Goal: Transaction & Acquisition: Obtain resource

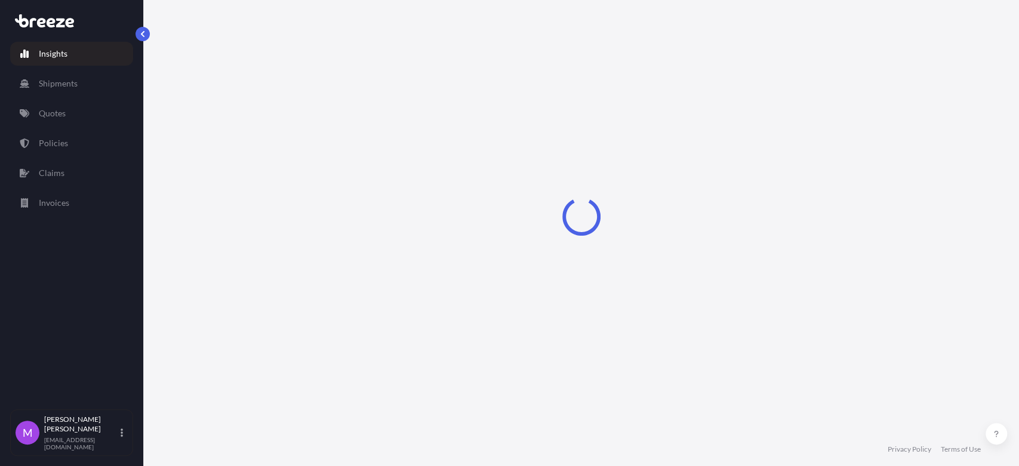
select select "2025"
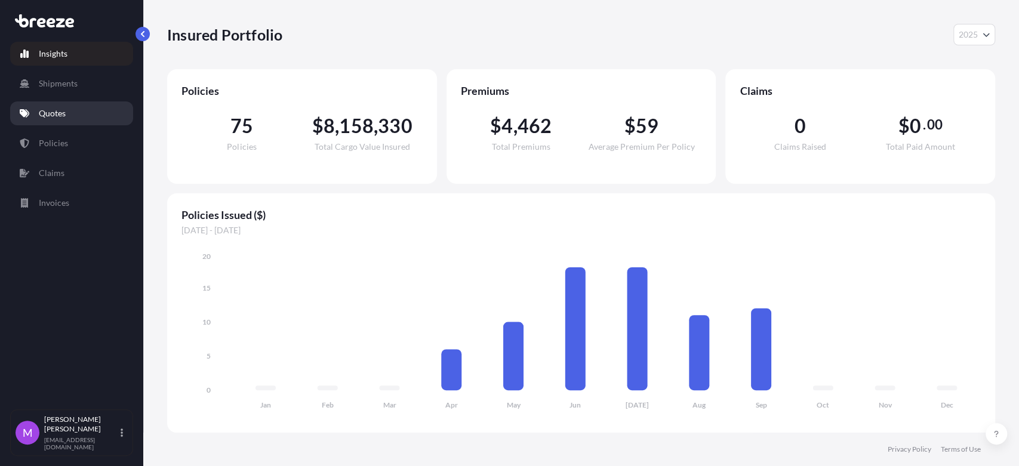
click at [65, 118] on p "Quotes" at bounding box center [52, 113] width 27 height 12
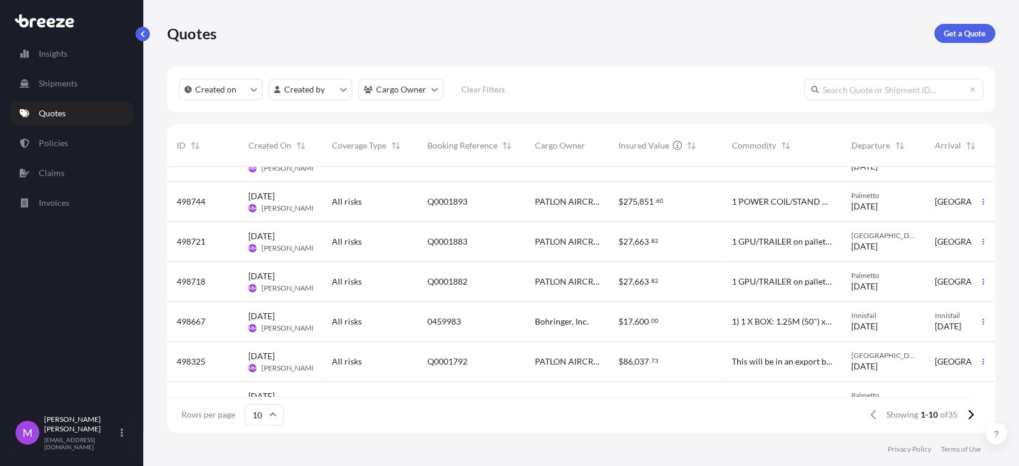
scroll to position [181, 0]
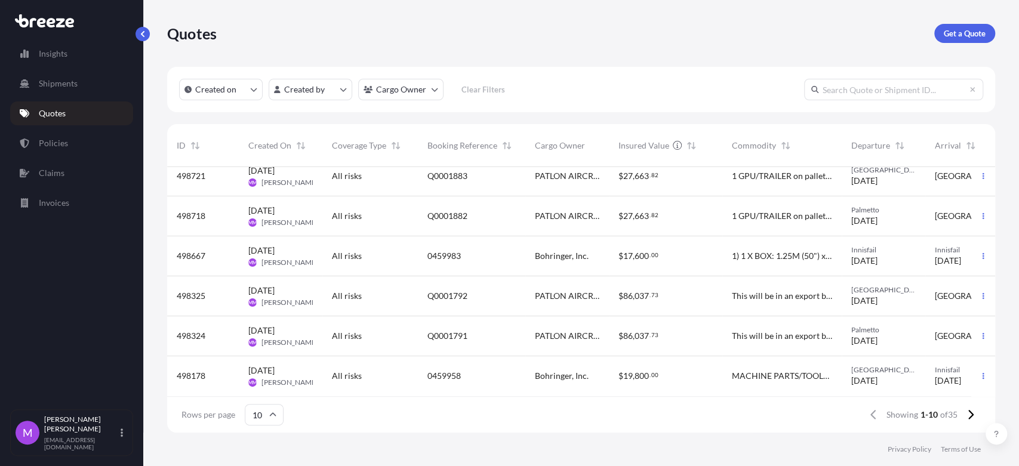
click at [883, 88] on input "text" at bounding box center [893, 89] width 179 height 21
paste input "Q0001335"
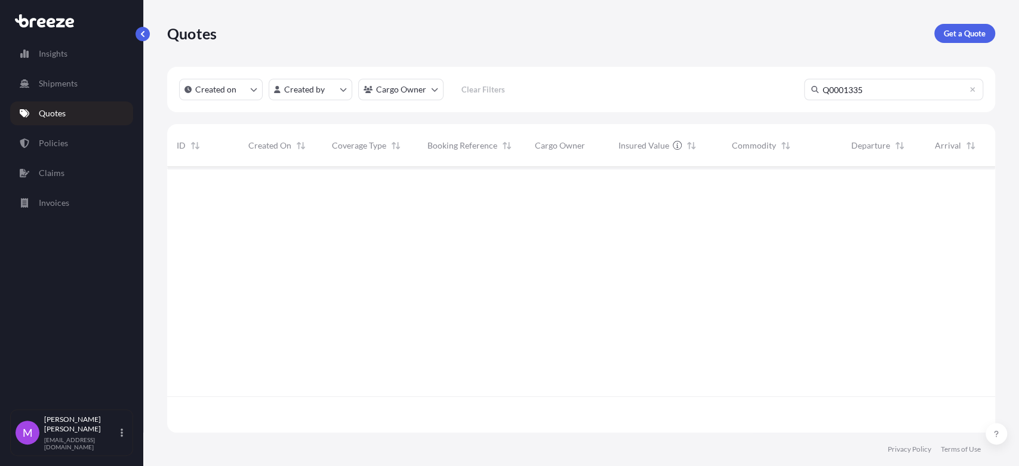
scroll to position [298, 817]
click at [832, 90] on input "Q0001335" at bounding box center [893, 89] width 179 height 21
drag, startPoint x: 930, startPoint y: 75, endPoint x: 799, endPoint y: 107, distance: 134.4
click at [664, 108] on div "Created on Created by Cargo Owner Clear Filters Q001335" at bounding box center [581, 89] width 828 height 45
drag, startPoint x: 859, startPoint y: 88, endPoint x: 819, endPoint y: 97, distance: 41.6
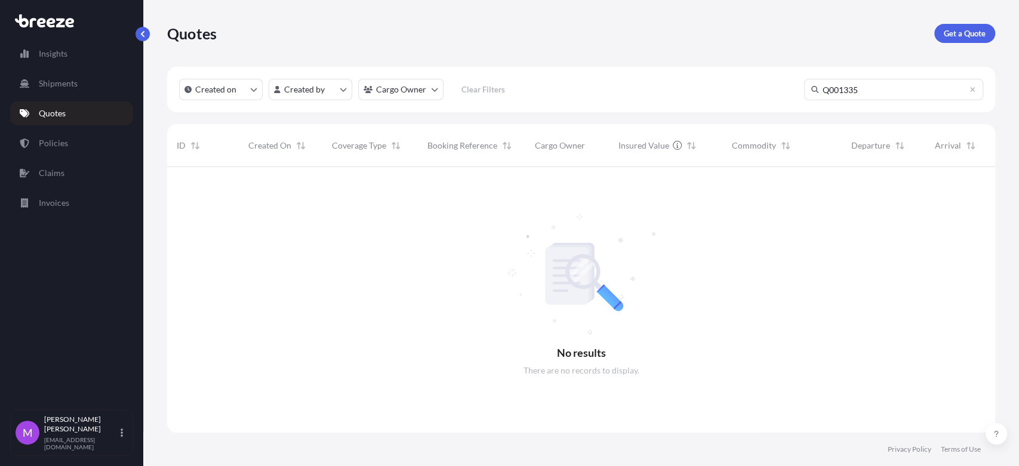
click at [764, 90] on div "Created on Created by Cargo Owner Clear Filters Q001335" at bounding box center [581, 89] width 828 height 45
paste input "0"
type input "Q0001335"
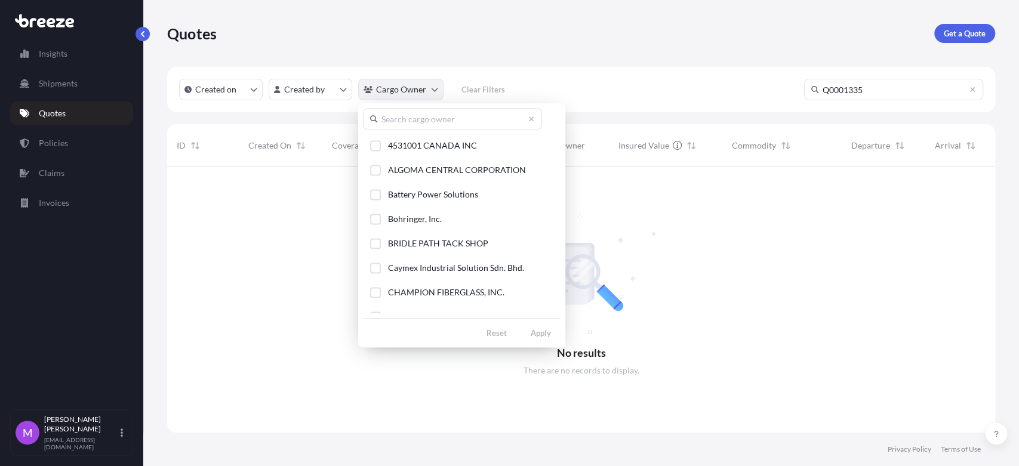
click at [439, 90] on html "Insights Shipments Quotes Policies Claims Invoices M [PERSON_NAME] [EMAIL_ADDRE…" at bounding box center [509, 233] width 1019 height 466
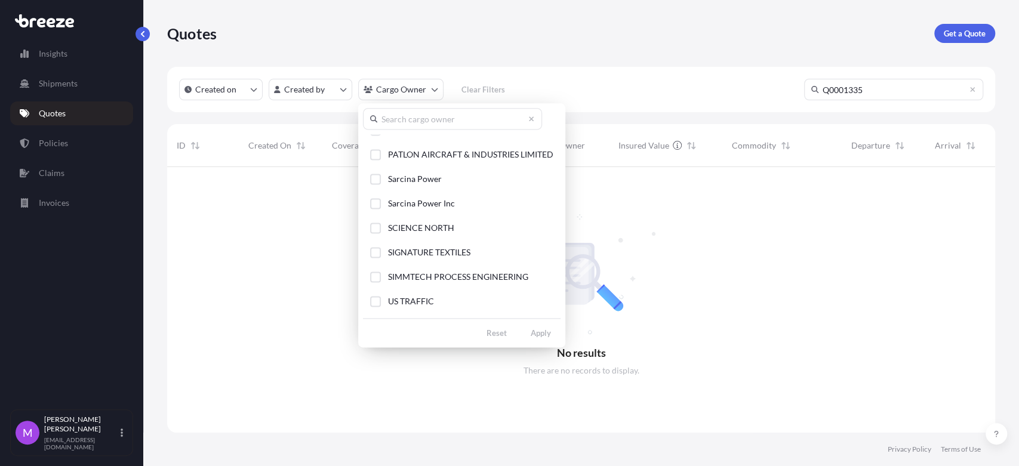
scroll to position [215, 0]
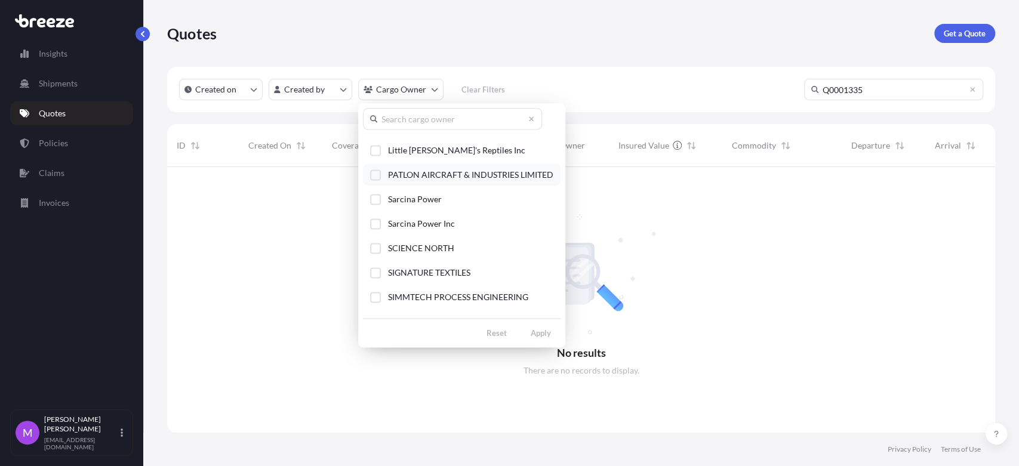
click at [374, 175] on div "Select Option" at bounding box center [375, 174] width 11 height 11
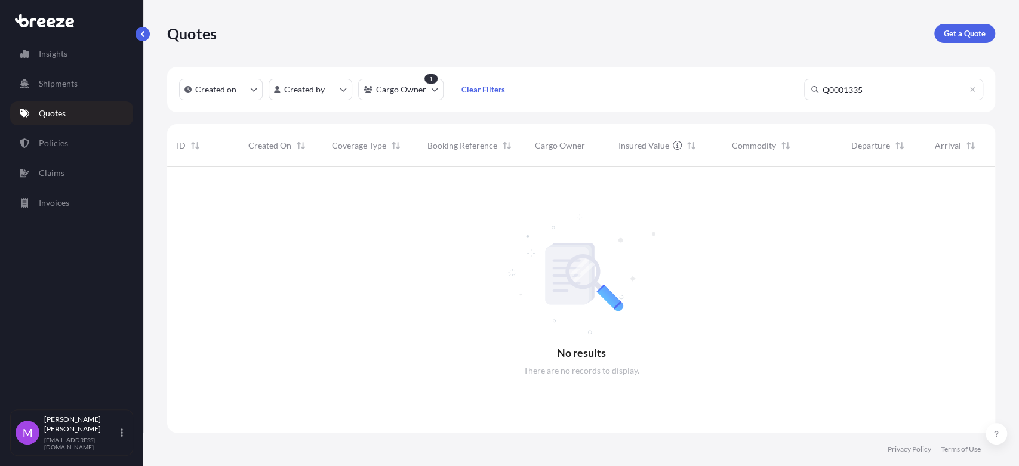
scroll to position [298, 817]
click at [58, 113] on p "Quotes" at bounding box center [52, 113] width 27 height 12
click at [55, 85] on p "Shipments" at bounding box center [58, 84] width 39 height 12
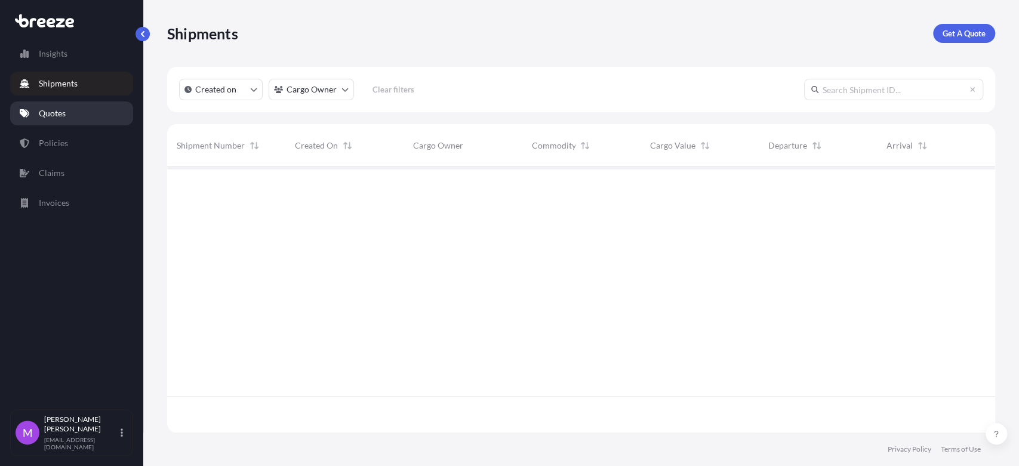
scroll to position [262, 817]
click at [53, 118] on p "Quotes" at bounding box center [52, 113] width 27 height 12
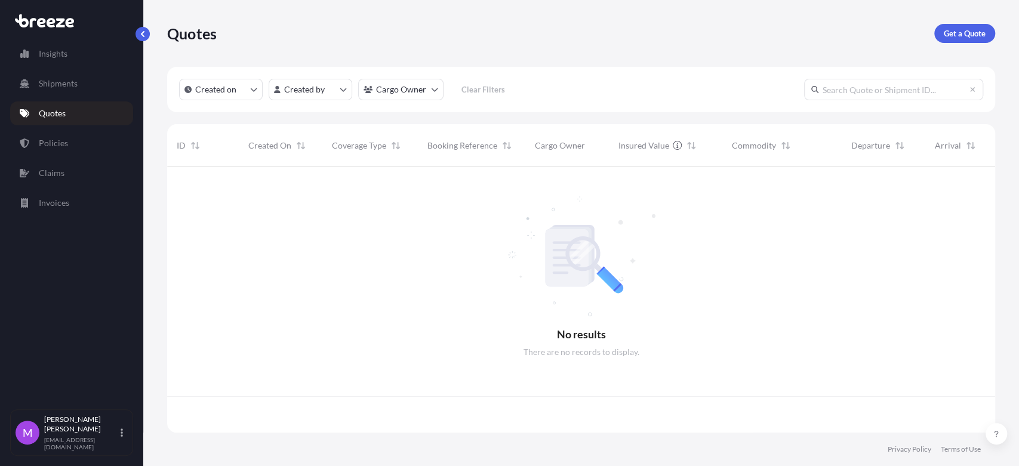
scroll to position [262, 817]
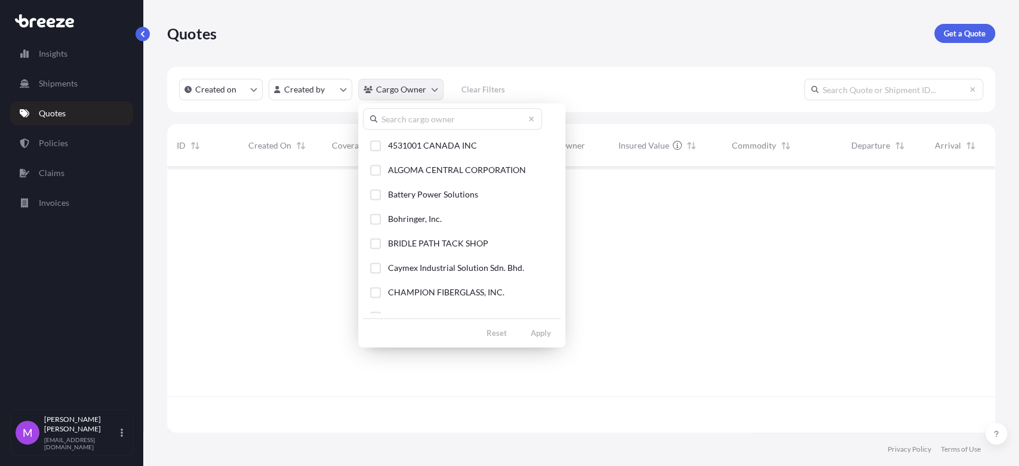
click at [428, 98] on html "Insights Shipments Quotes Policies Claims Invoices M [PERSON_NAME] [EMAIL_ADDRE…" at bounding box center [509, 233] width 1019 height 466
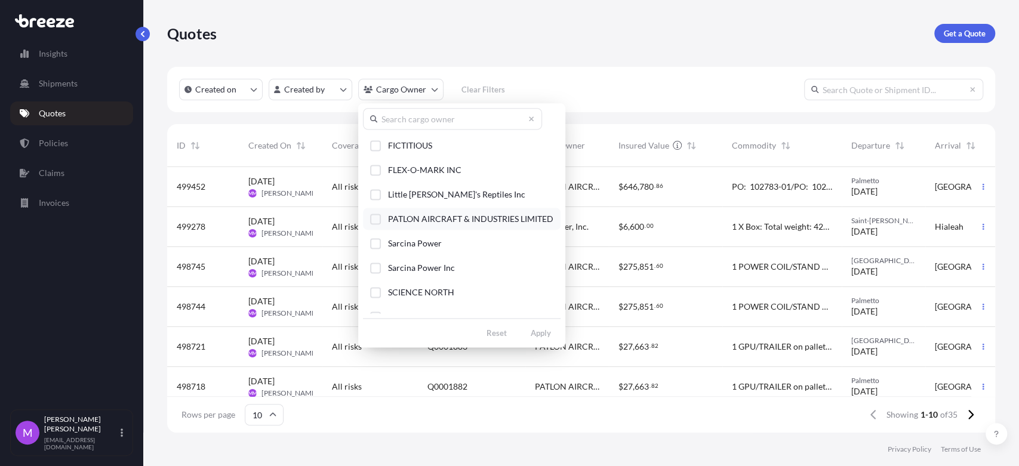
scroll to position [132, 0]
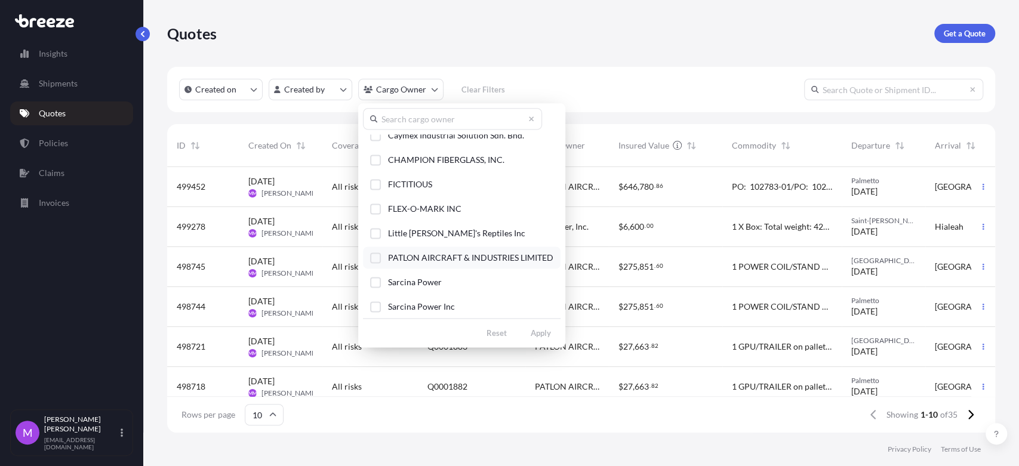
click at [372, 257] on div "Select Option" at bounding box center [375, 257] width 11 height 11
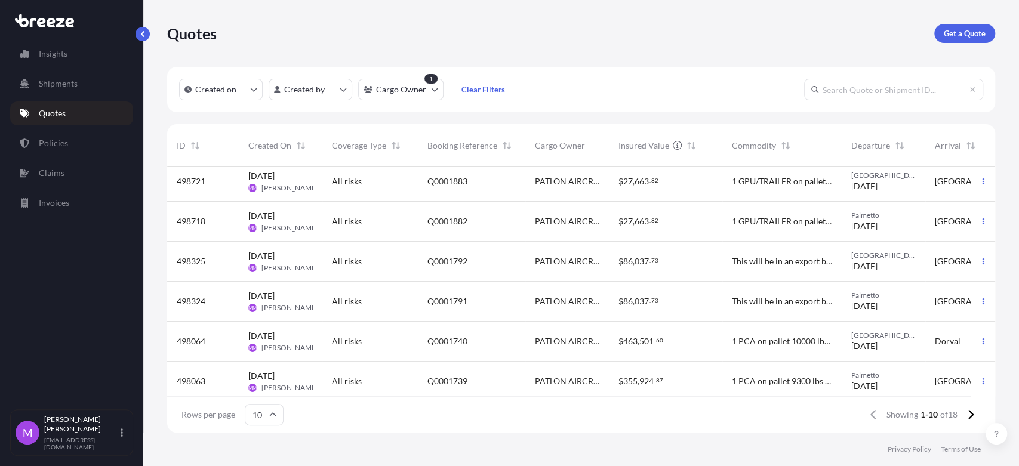
scroll to position [181, 0]
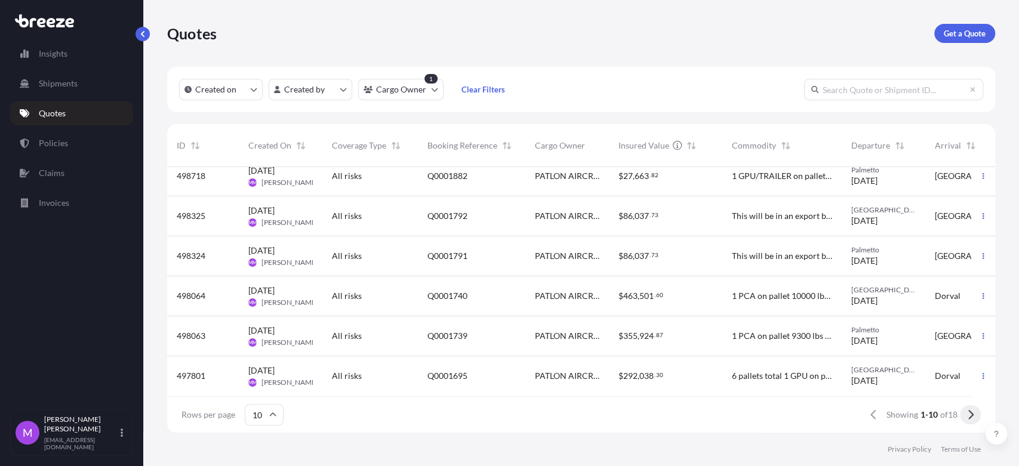
drag, startPoint x: 968, startPoint y: 418, endPoint x: 946, endPoint y: 443, distance: 33.8
click at [968, 419] on icon at bounding box center [970, 415] width 5 height 10
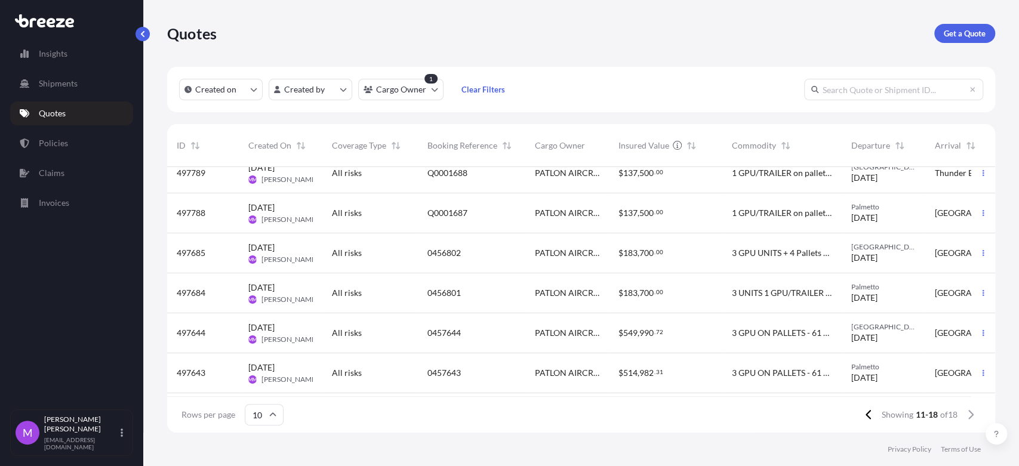
scroll to position [0, 0]
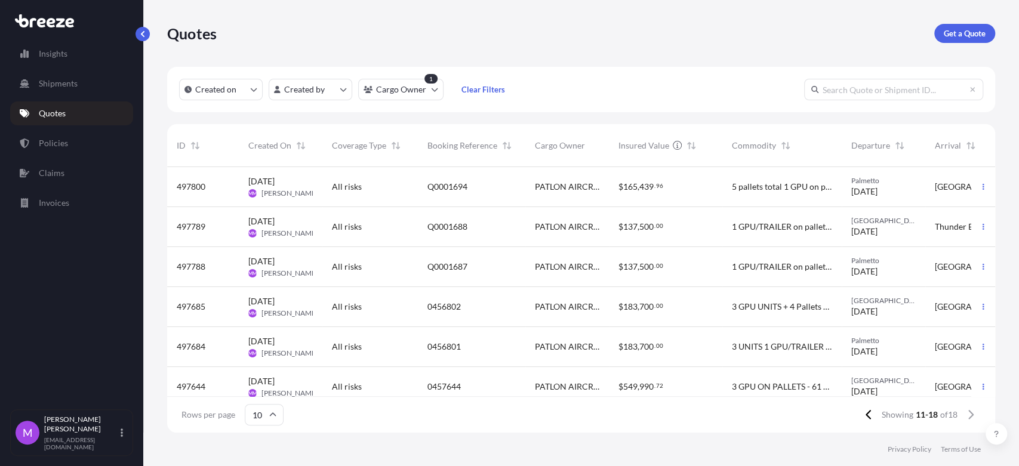
click at [881, 106] on div "Created on Created by Cargo Owner 1 Clear Filters" at bounding box center [581, 89] width 828 height 45
click at [882, 90] on input "text" at bounding box center [893, 89] width 179 height 21
type input "496079"
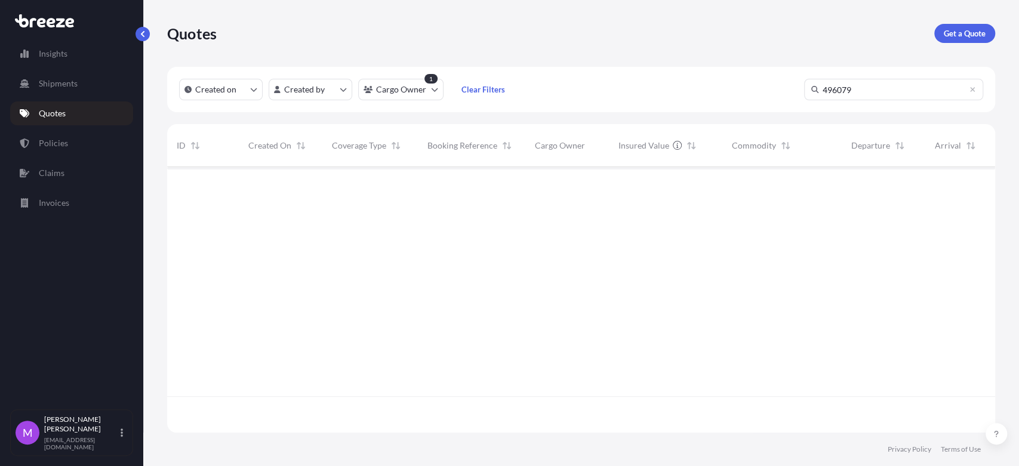
scroll to position [298, 817]
drag, startPoint x: 880, startPoint y: 91, endPoint x: 769, endPoint y: 91, distance: 111.6
click at [767, 90] on div "Created on Created by Cargo Owner 1 Clear Filters 496079" at bounding box center [581, 89] width 828 height 45
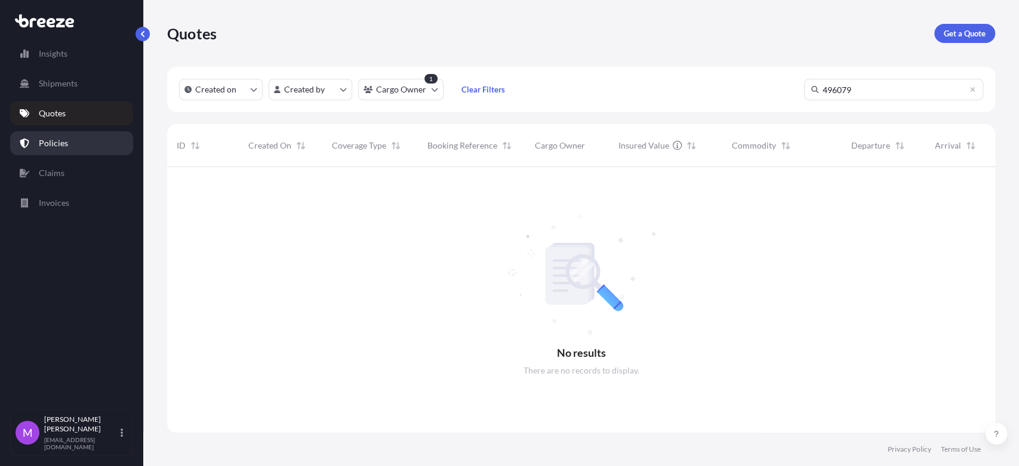
click at [61, 152] on link "Policies" at bounding box center [71, 143] width 123 height 24
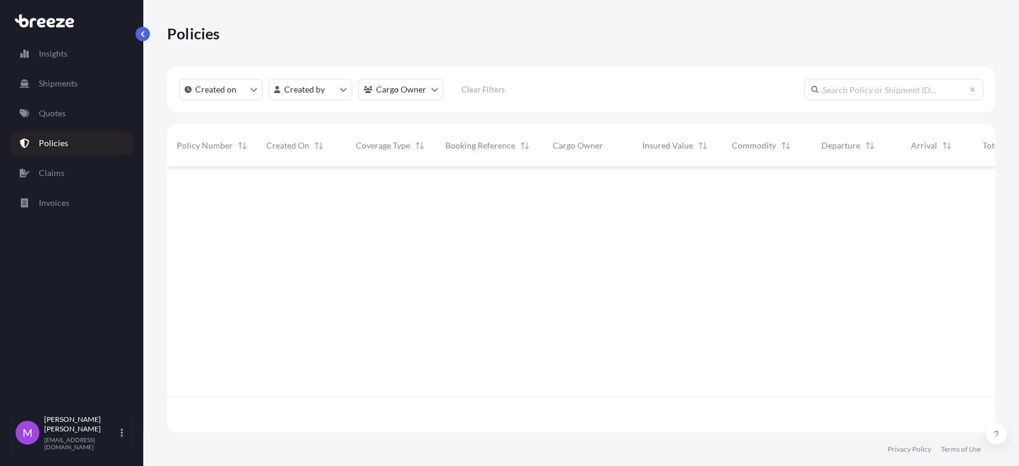
scroll to position [262, 817]
click at [868, 95] on input "text" at bounding box center [893, 89] width 179 height 21
drag, startPoint x: 868, startPoint y: 95, endPoint x: 854, endPoint y: 91, distance: 14.5
click at [854, 91] on input "text" at bounding box center [893, 89] width 179 height 21
paste input "496079"
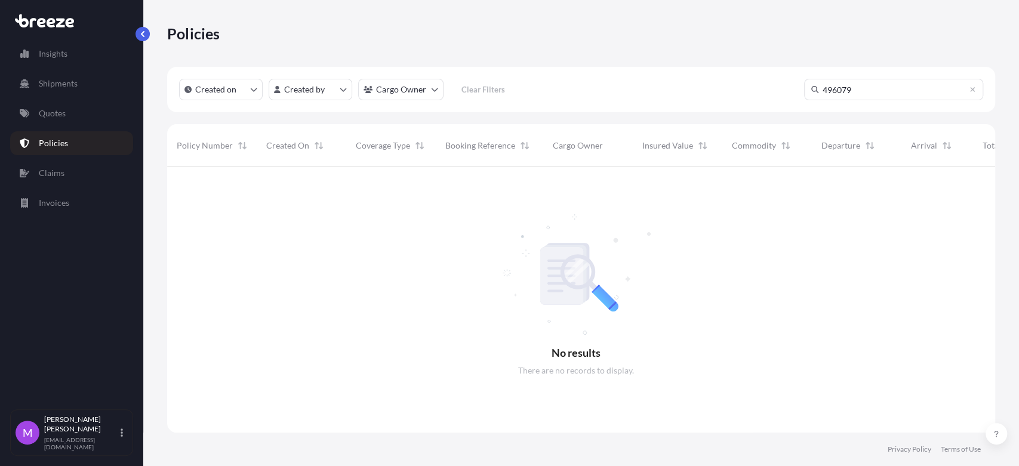
scroll to position [298, 817]
click at [860, 94] on input "496079" at bounding box center [893, 89] width 179 height 21
type input "496079"
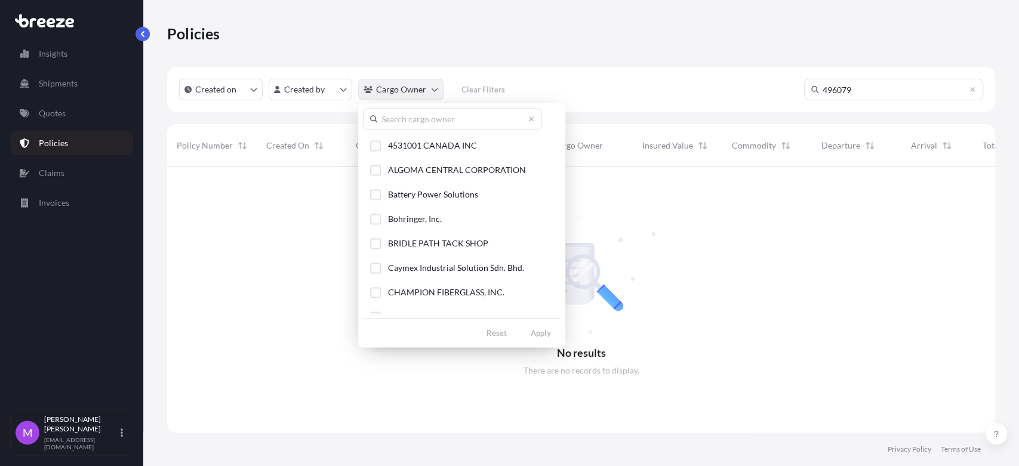
click at [413, 94] on html "Insights Shipments Quotes Policies Claims Invoices M [PERSON_NAME] [EMAIL_ADDRE…" at bounding box center [509, 233] width 1019 height 466
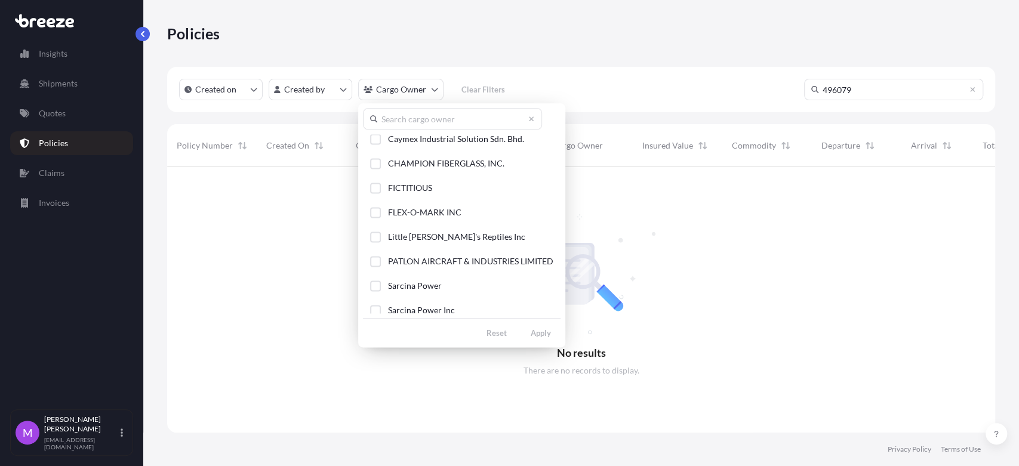
scroll to position [83, 0]
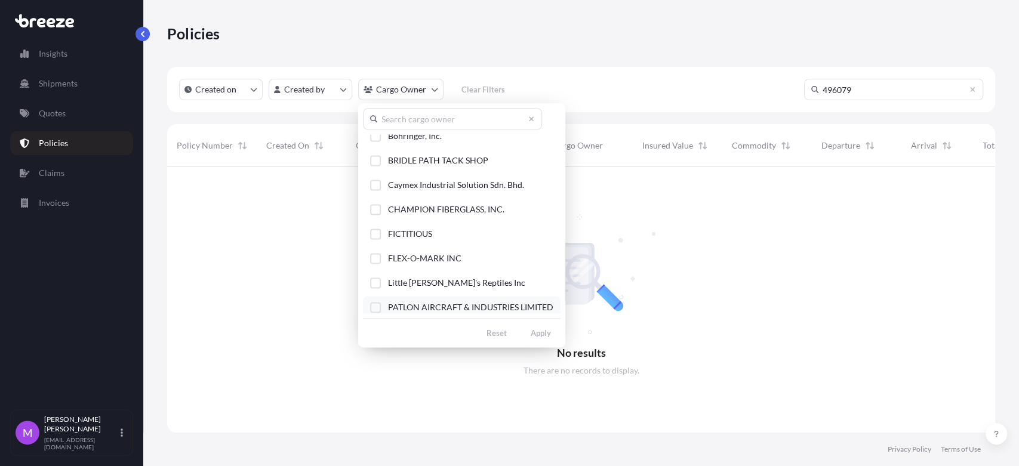
click at [378, 305] on div "Select Option" at bounding box center [375, 307] width 11 height 11
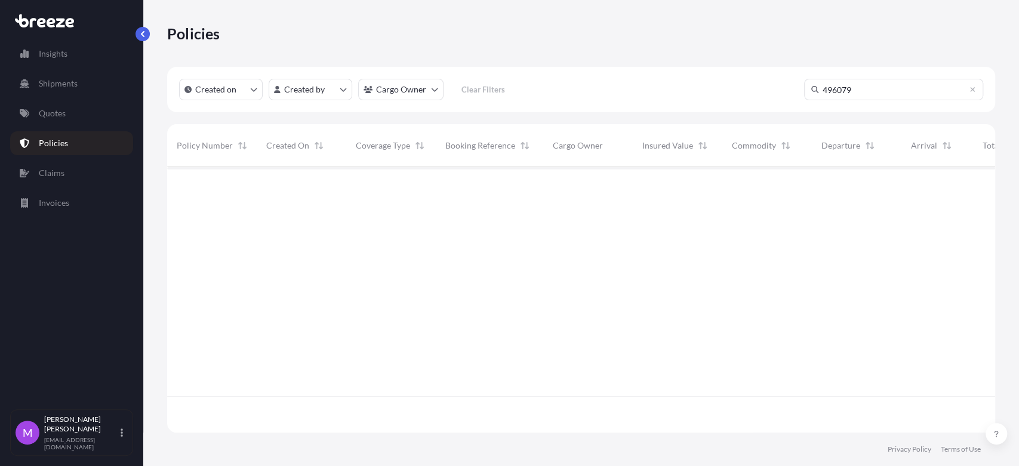
scroll to position [298, 817]
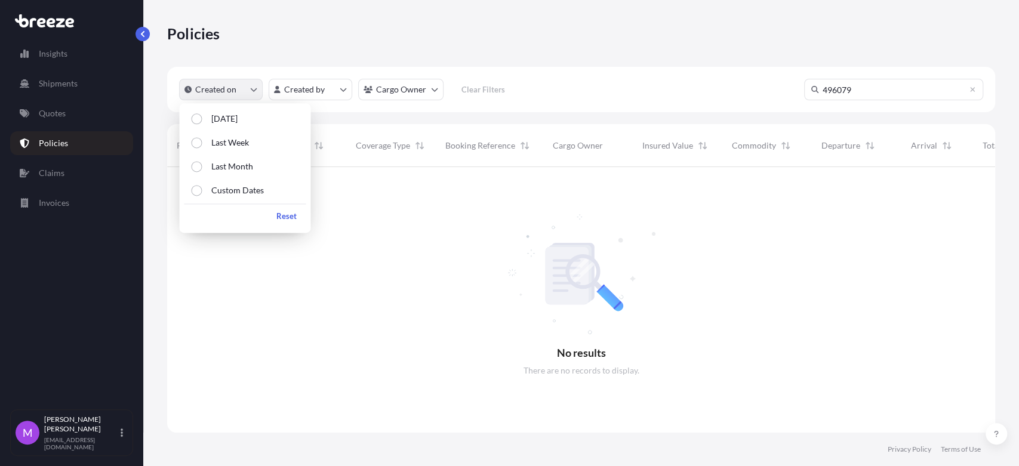
click at [226, 94] on p "Created on" at bounding box center [215, 90] width 41 height 12
click at [245, 198] on button "Custom Dates" at bounding box center [245, 190] width 122 height 21
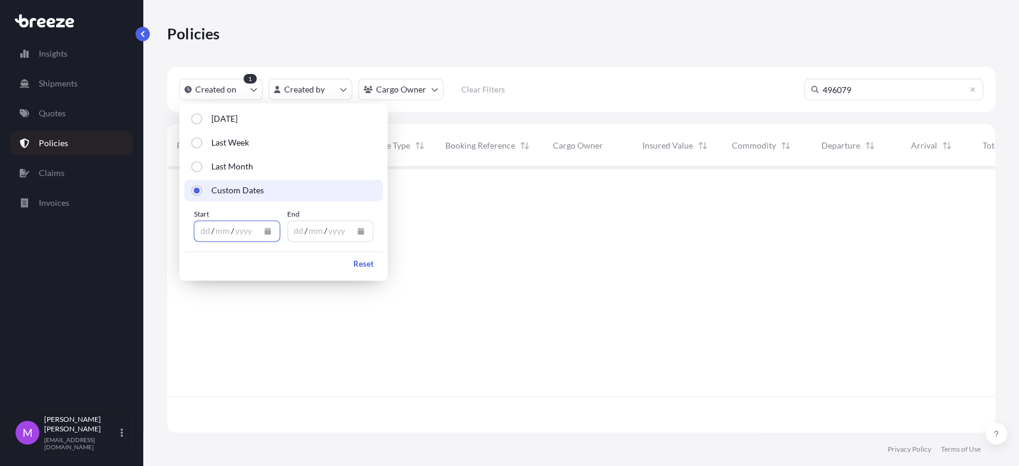
click at [271, 233] on button "Calendar" at bounding box center [267, 230] width 19 height 19
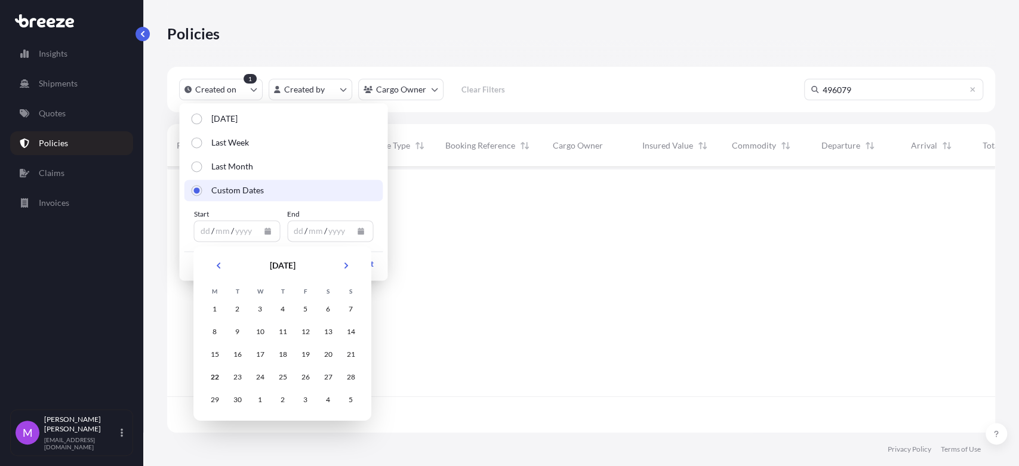
scroll to position [298, 817]
click at [217, 271] on button "Previous" at bounding box center [218, 265] width 26 height 19
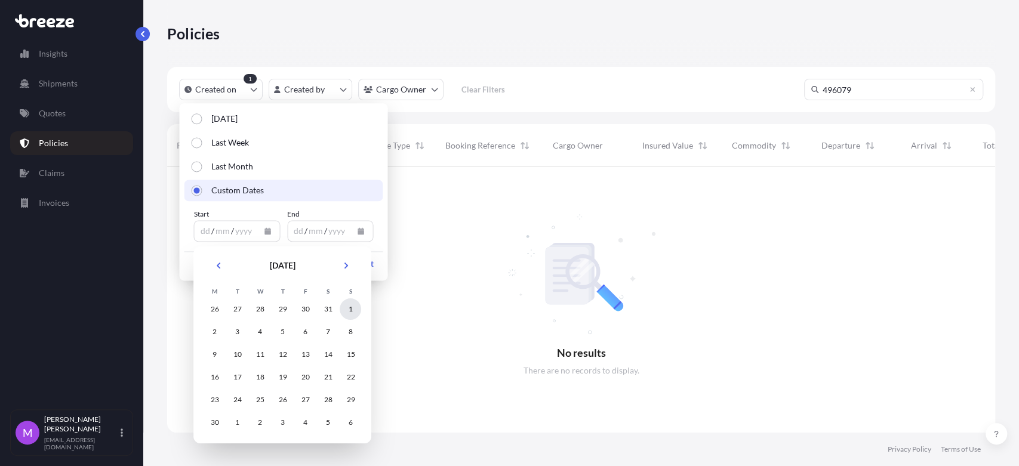
click at [349, 306] on div "1" at bounding box center [350, 308] width 21 height 21
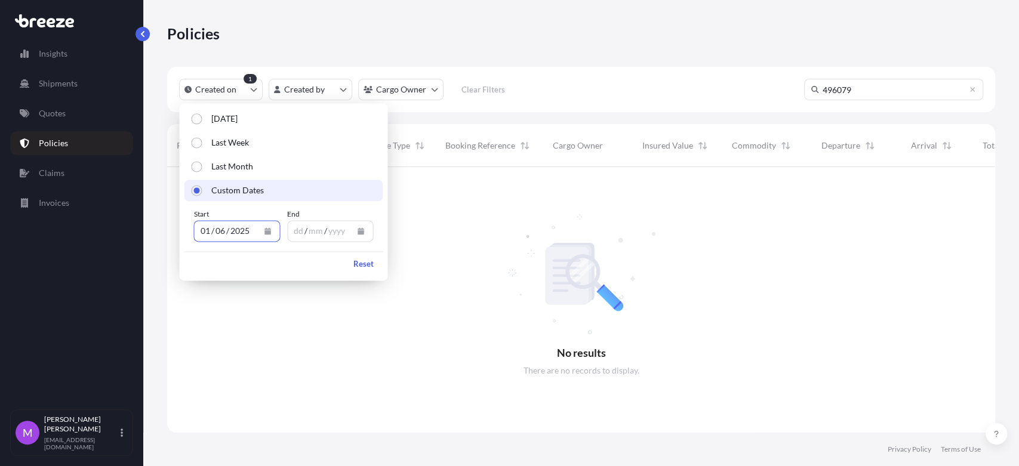
click at [368, 237] on button "Calendar" at bounding box center [360, 230] width 19 height 19
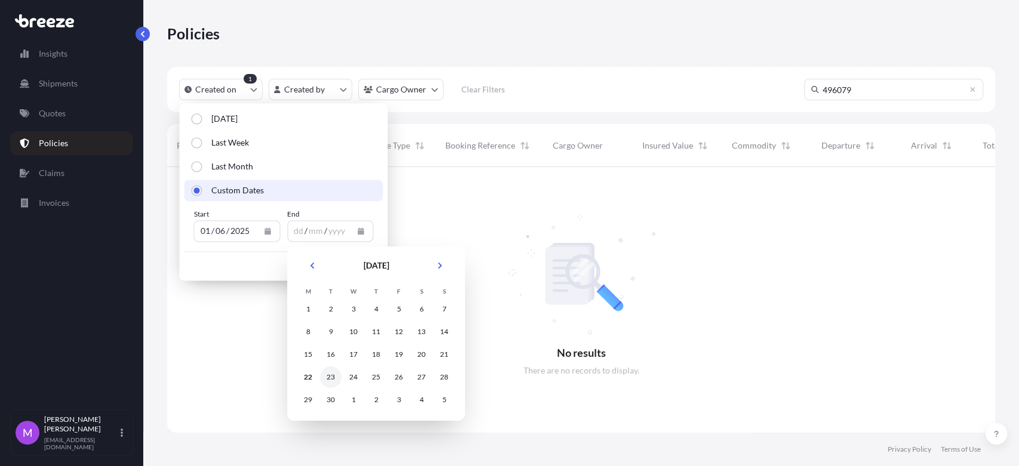
click at [333, 376] on div "23" at bounding box center [330, 376] width 21 height 21
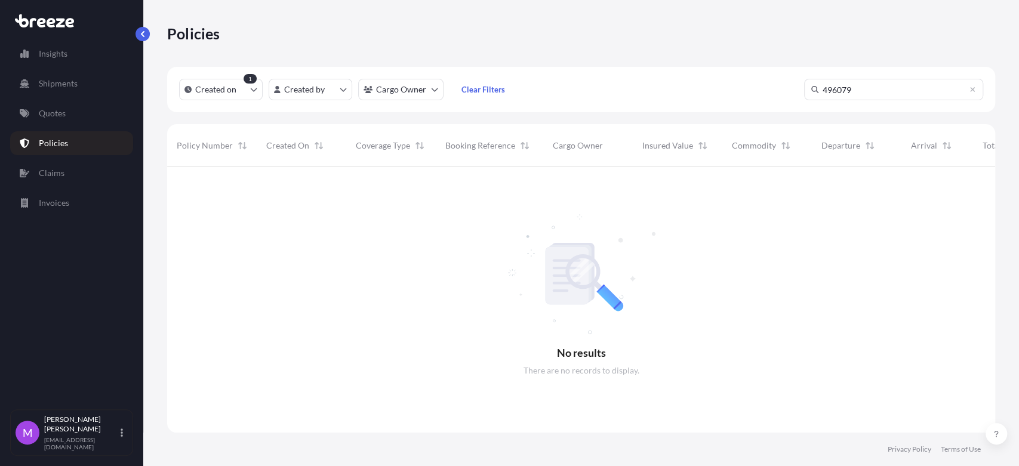
drag, startPoint x: 885, startPoint y: 92, endPoint x: 788, endPoint y: 98, distance: 96.9
click at [788, 98] on div "Created on 1 Created by Cargo Owner Clear Filters 496079" at bounding box center [581, 89] width 828 height 45
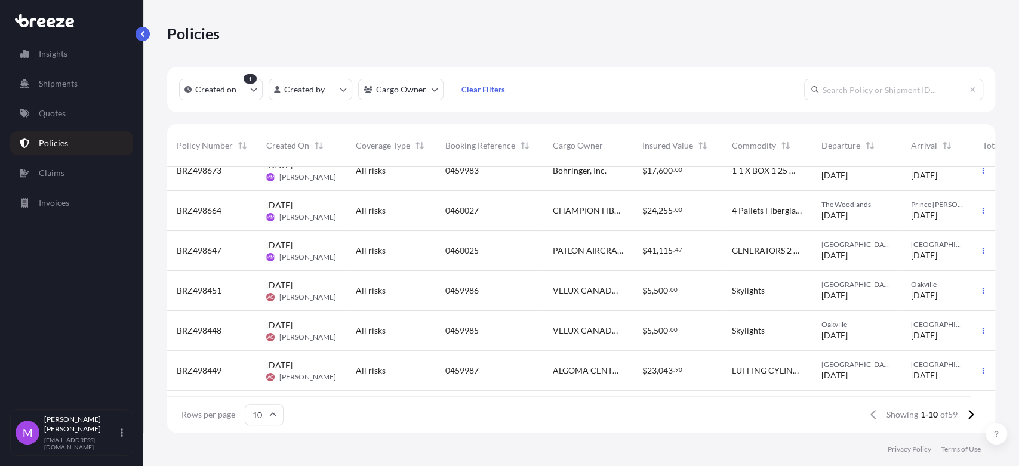
scroll to position [181, 0]
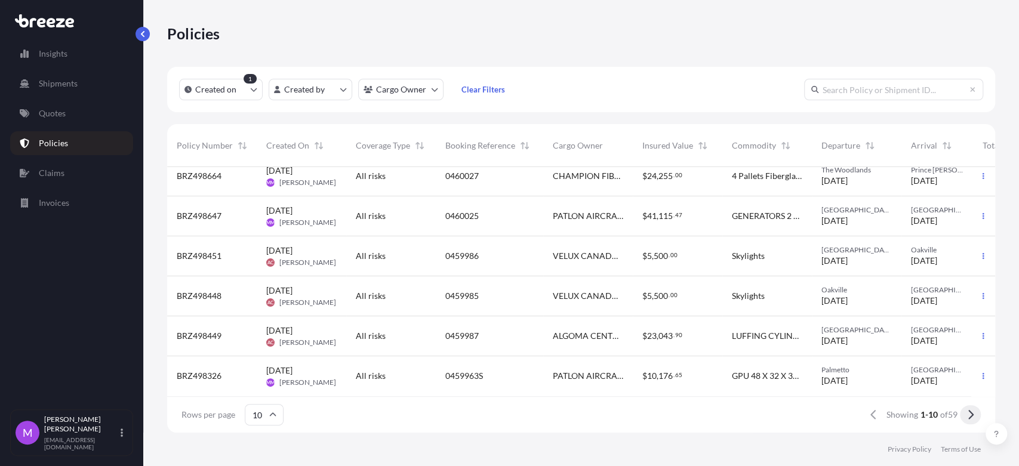
click at [961, 415] on button at bounding box center [969, 414] width 21 height 19
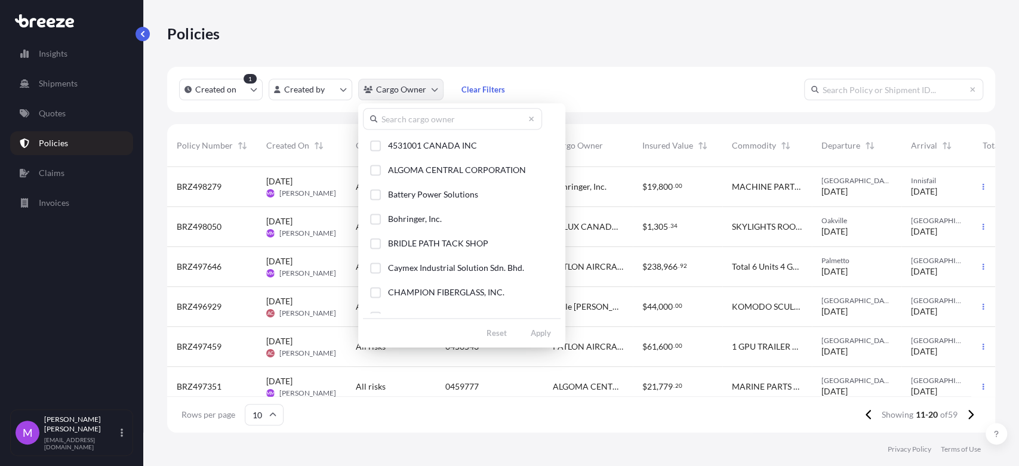
click at [437, 90] on html "Insights Shipments Quotes Policies Claims Invoices M [PERSON_NAME] [EMAIL_ADDRE…" at bounding box center [509, 233] width 1019 height 466
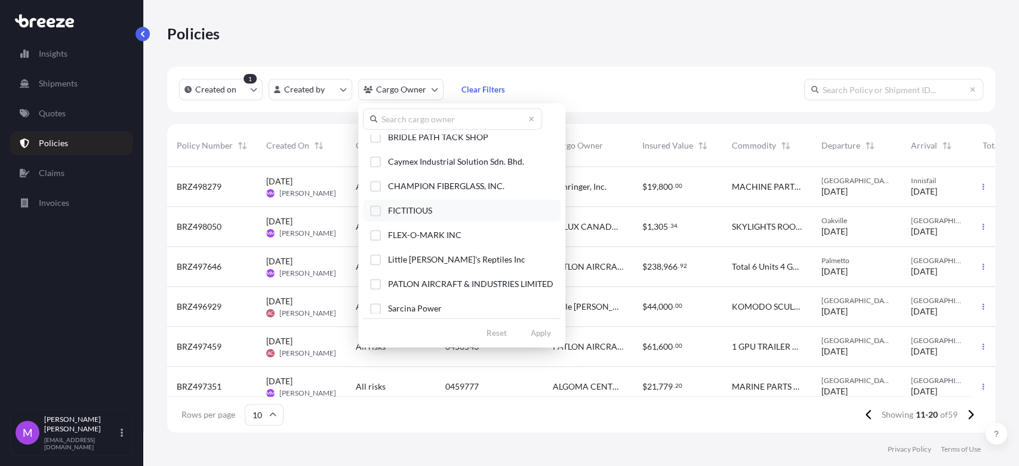
scroll to position [199, 0]
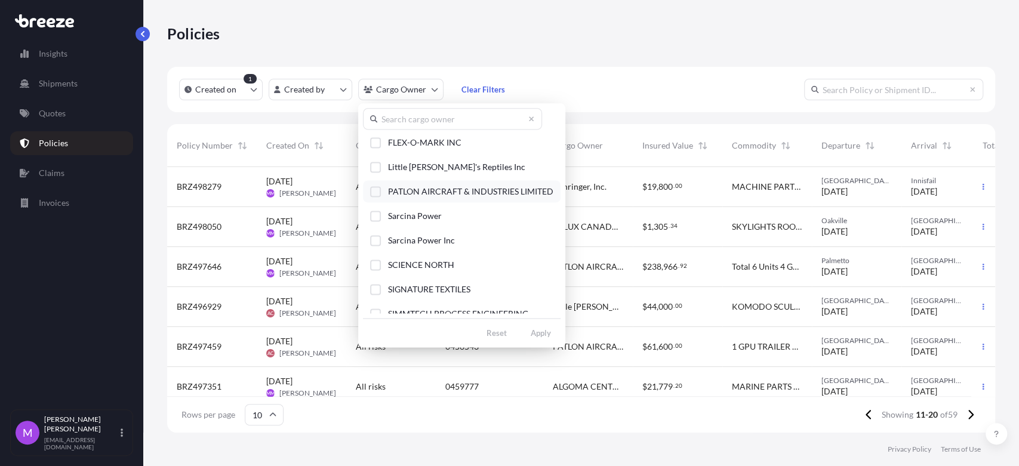
click at [379, 189] on div "Select Option" at bounding box center [375, 191] width 11 height 11
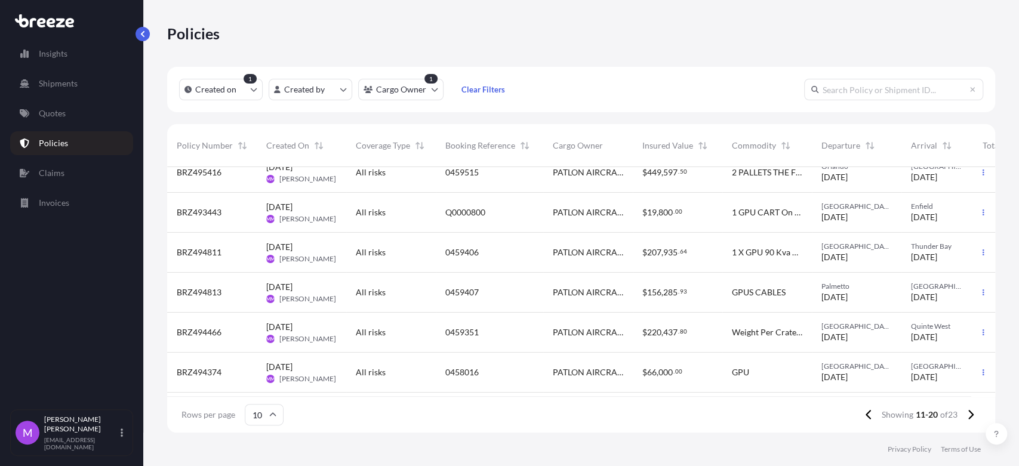
scroll to position [0, 0]
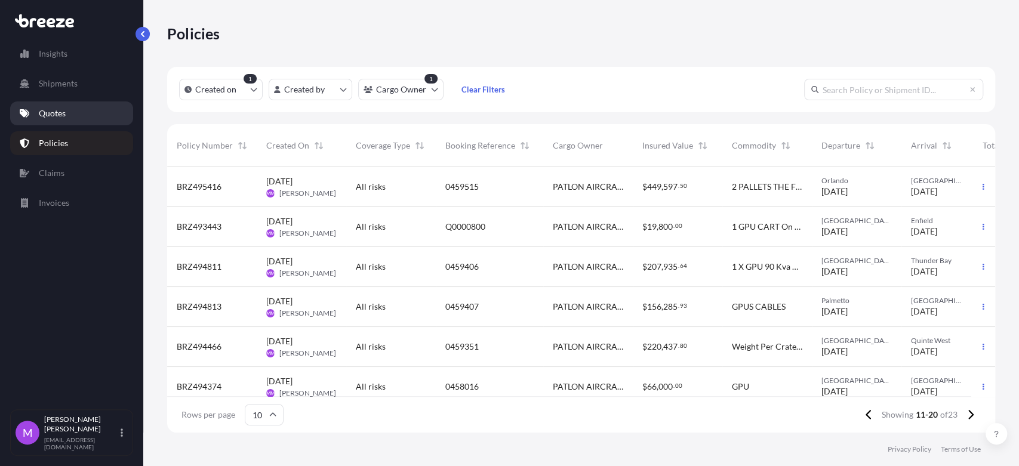
click at [76, 117] on link "Quotes" at bounding box center [71, 113] width 123 height 24
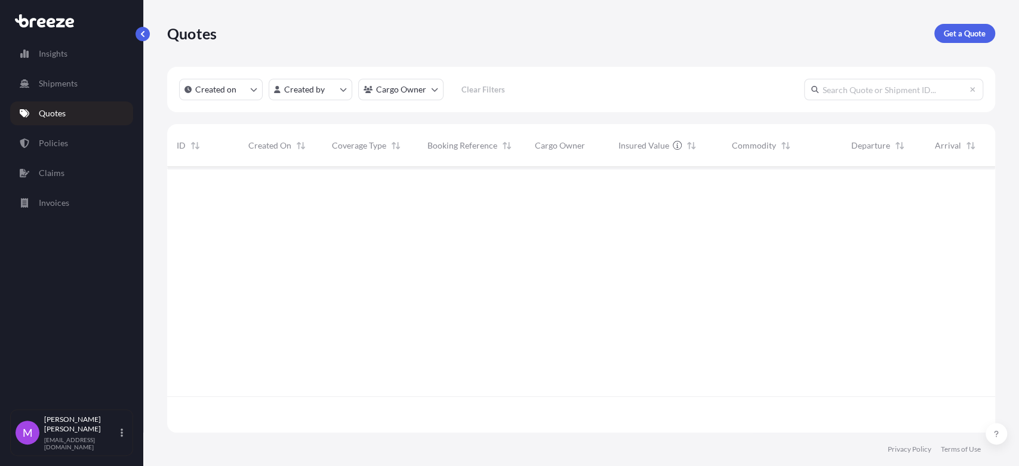
scroll to position [262, 817]
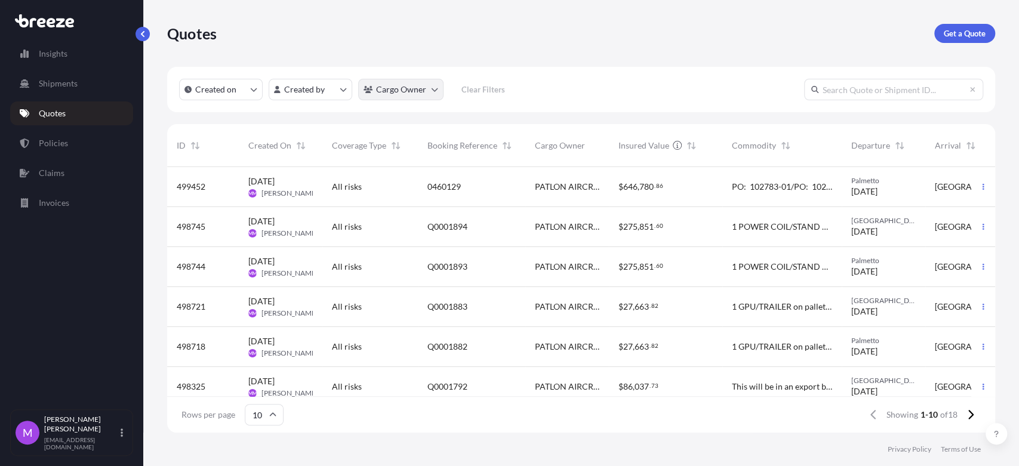
click at [430, 88] on html "Insights Shipments Quotes Policies Claims Invoices M [PERSON_NAME] [EMAIL_ADDRE…" at bounding box center [509, 233] width 1019 height 466
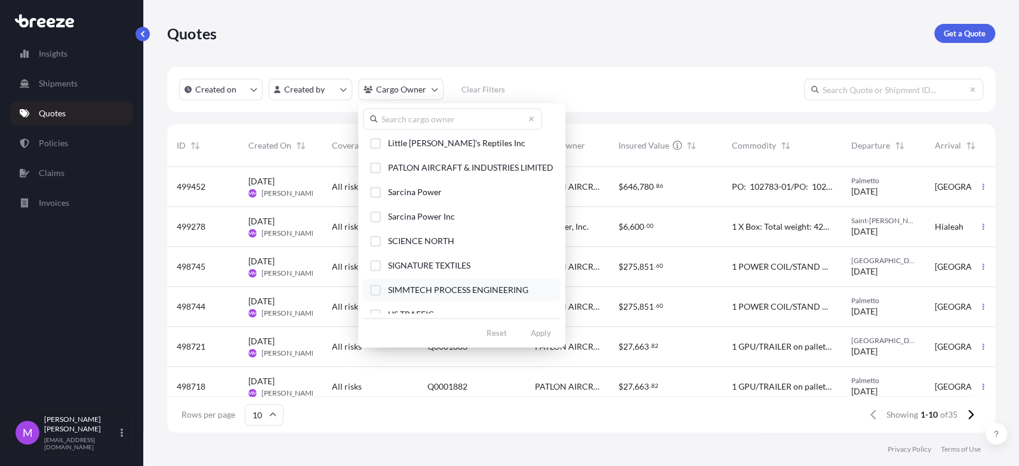
scroll to position [149, 0]
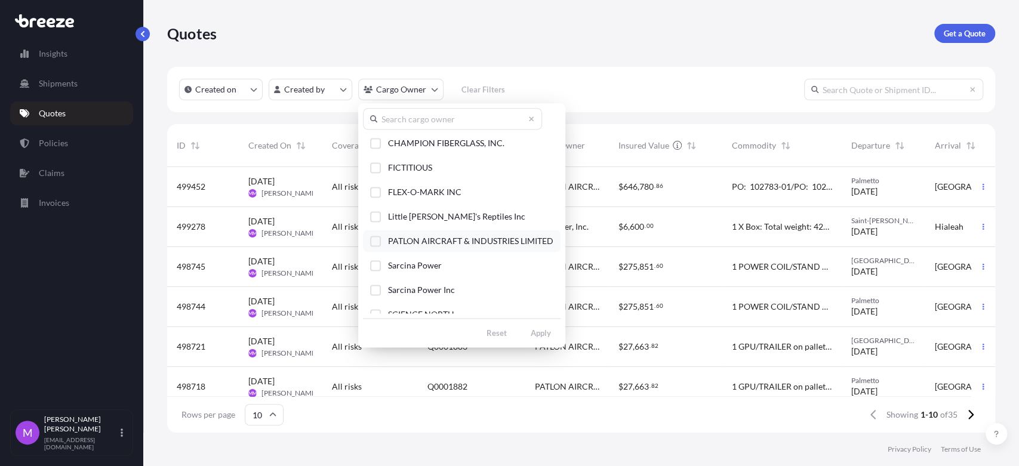
click at [372, 242] on div "Select Option" at bounding box center [375, 241] width 11 height 11
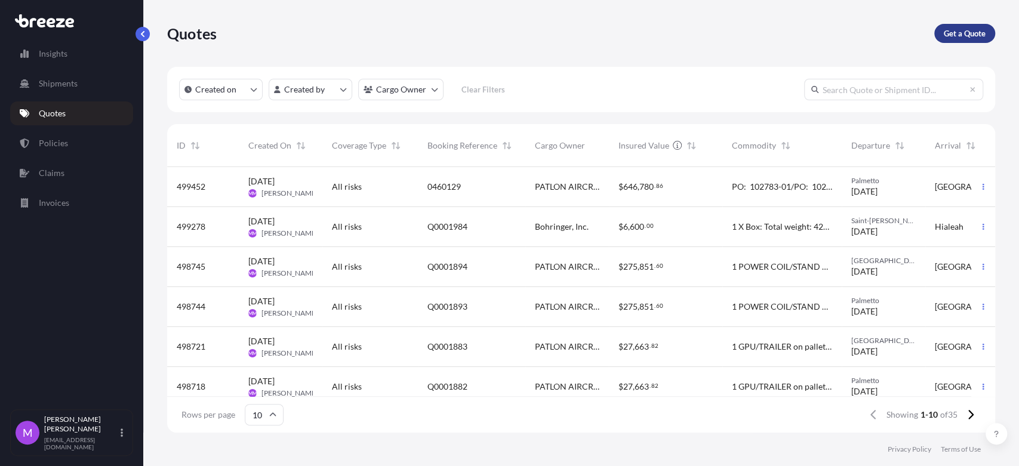
drag, startPoint x: 959, startPoint y: 27, endPoint x: 957, endPoint y: 36, distance: 9.3
click at [958, 28] on html "Insights Shipments Quotes Policies Claims Invoices M [PERSON_NAME] [EMAIL_ADDRE…" at bounding box center [509, 233] width 1019 height 466
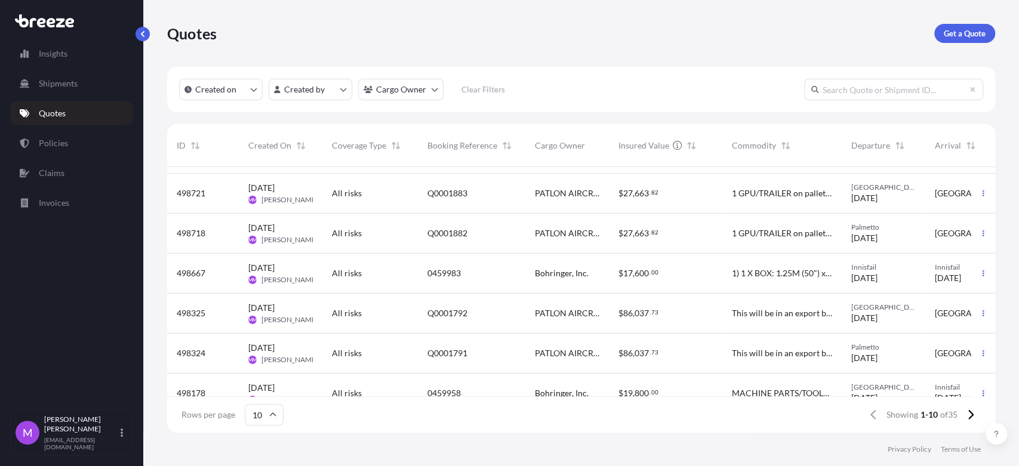
scroll to position [181, 0]
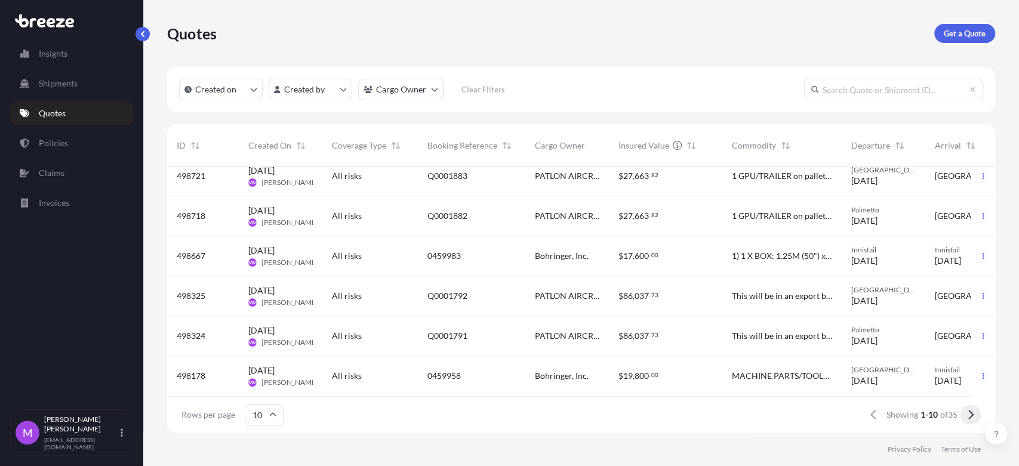
click at [965, 419] on button at bounding box center [969, 414] width 21 height 19
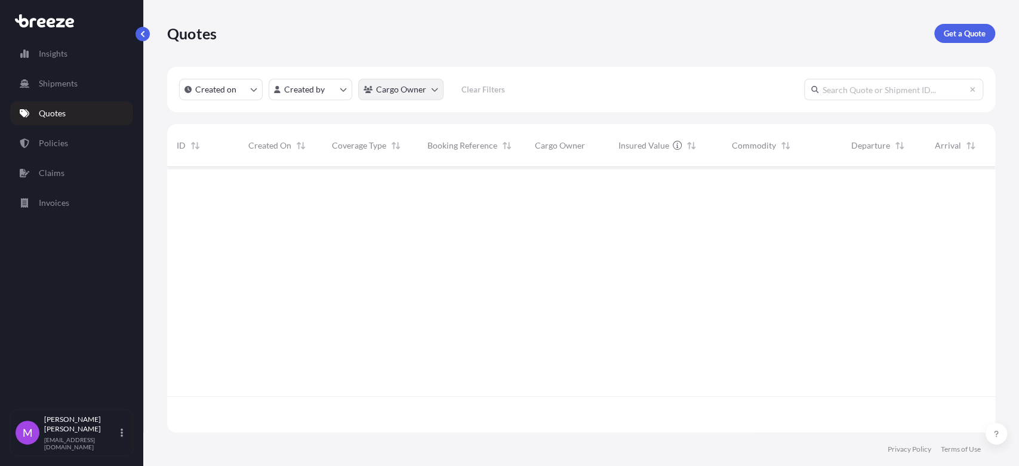
click at [436, 93] on html "Insights Shipments Quotes Policies Claims Invoices M [PERSON_NAME] [EMAIL_ADDRE…" at bounding box center [509, 233] width 1019 height 466
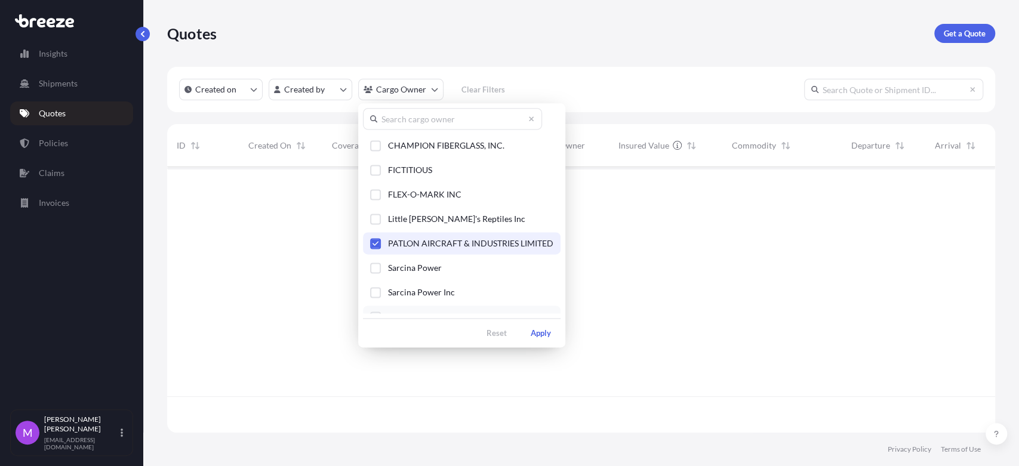
scroll to position [199, 0]
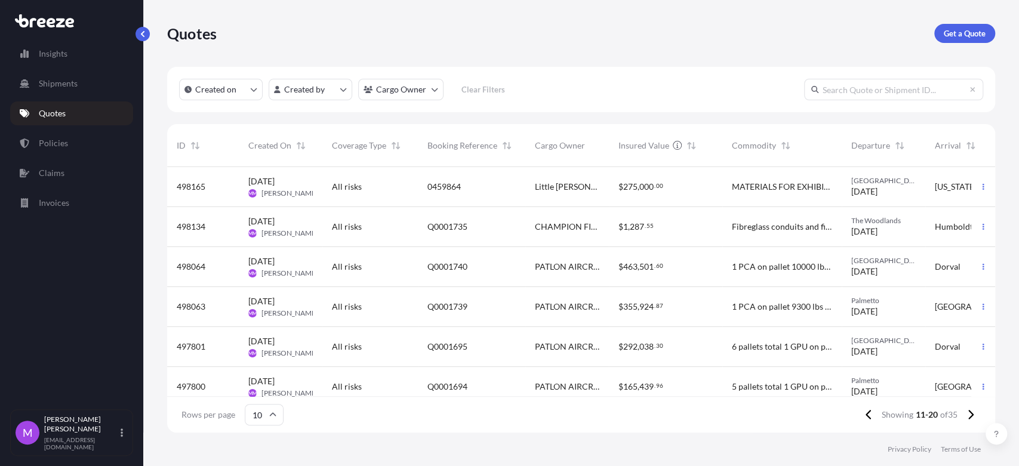
click at [747, 447] on html "Insights Shipments Quotes Policies Claims Invoices M [PERSON_NAME] [EMAIL_ADDRE…" at bounding box center [509, 233] width 1019 height 466
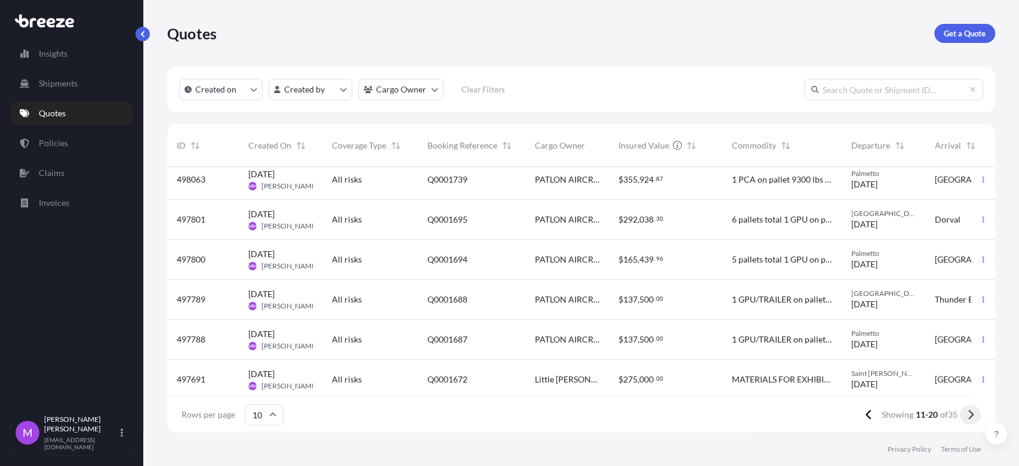
scroll to position [181, 0]
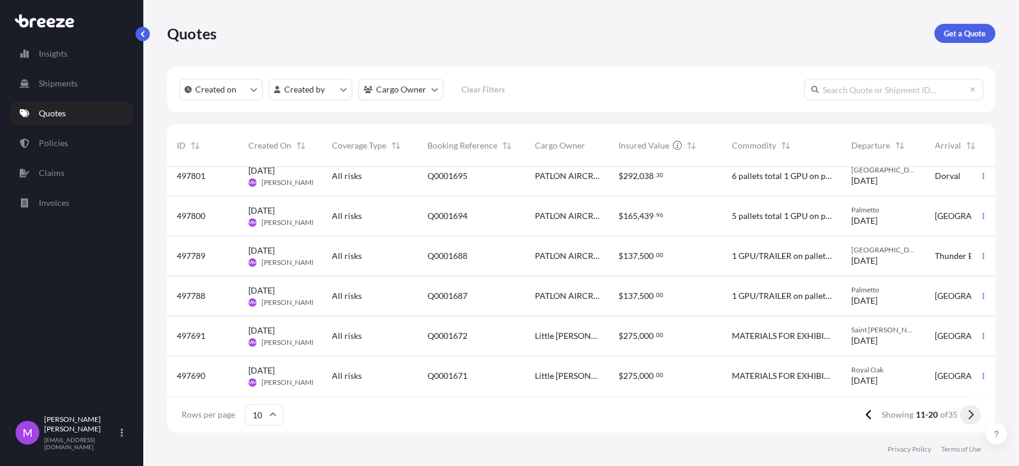
click at [968, 415] on icon at bounding box center [970, 414] width 7 height 11
click at [968, 419] on icon at bounding box center [970, 415] width 5 height 10
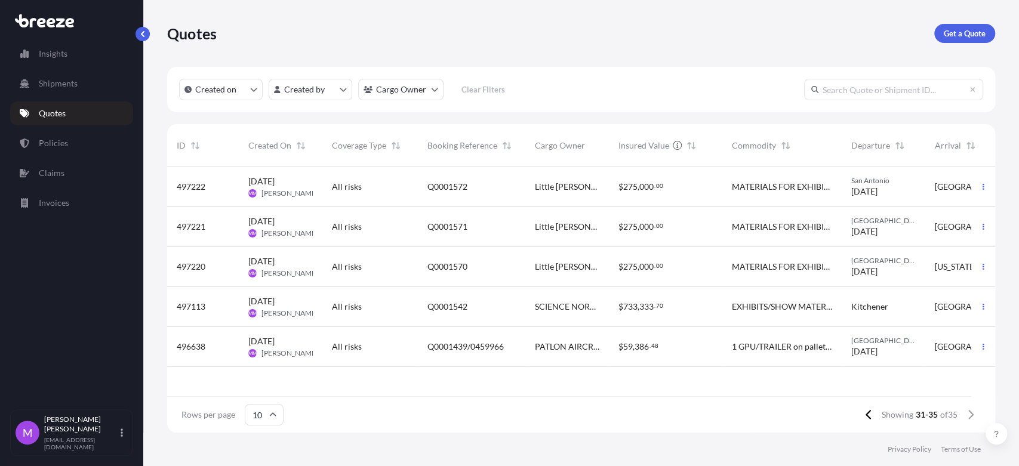
click at [880, 94] on input "text" at bounding box center [893, 89] width 179 height 21
type input "496079"
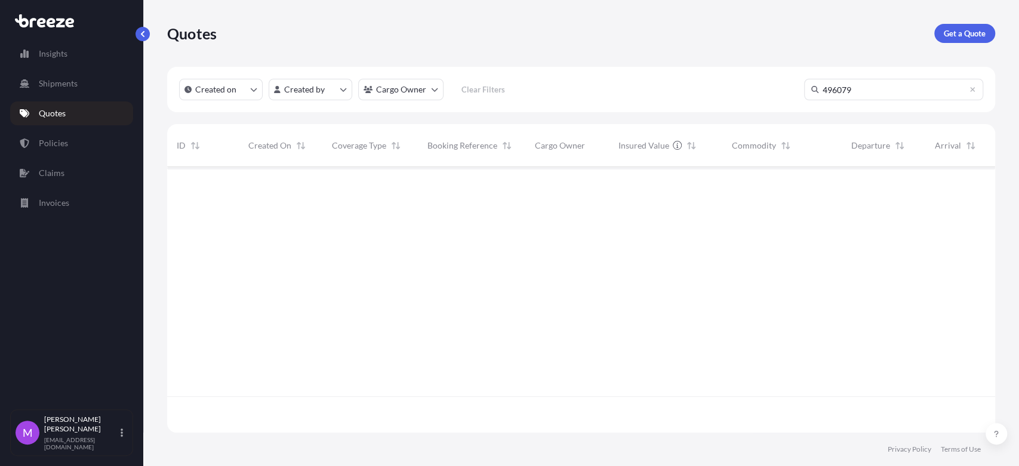
scroll to position [298, 817]
click at [870, 95] on input "496079" at bounding box center [893, 89] width 179 height 21
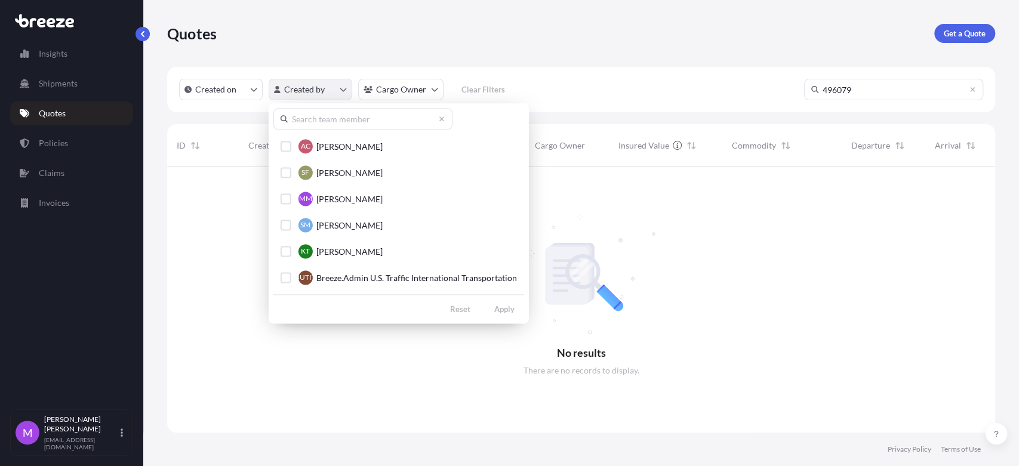
click at [333, 94] on html "Insights Shipments Quotes Policies Claims Invoices M [PERSON_NAME] [EMAIL_ADDRE…" at bounding box center [509, 233] width 1019 height 466
click at [286, 202] on div "Select Option" at bounding box center [285, 198] width 11 height 11
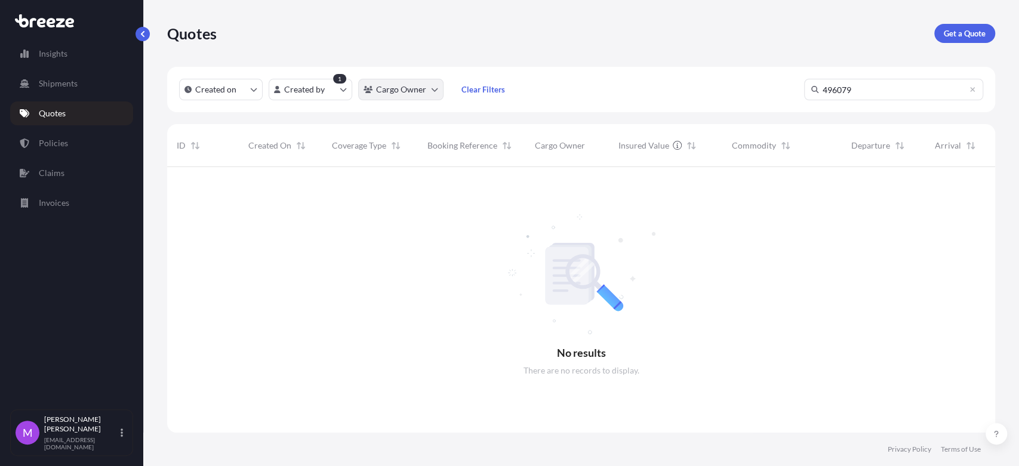
click at [408, 95] on html "Insights Shipments Quotes Policies Claims Invoices M [PERSON_NAME] [EMAIL_ADDRE…" at bounding box center [509, 233] width 1019 height 466
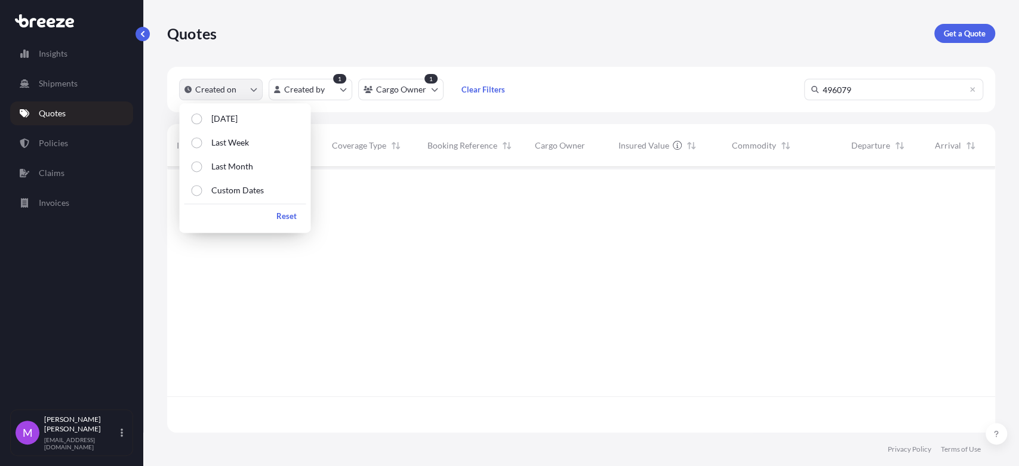
click at [244, 92] on button "Created on" at bounding box center [221, 89] width 84 height 21
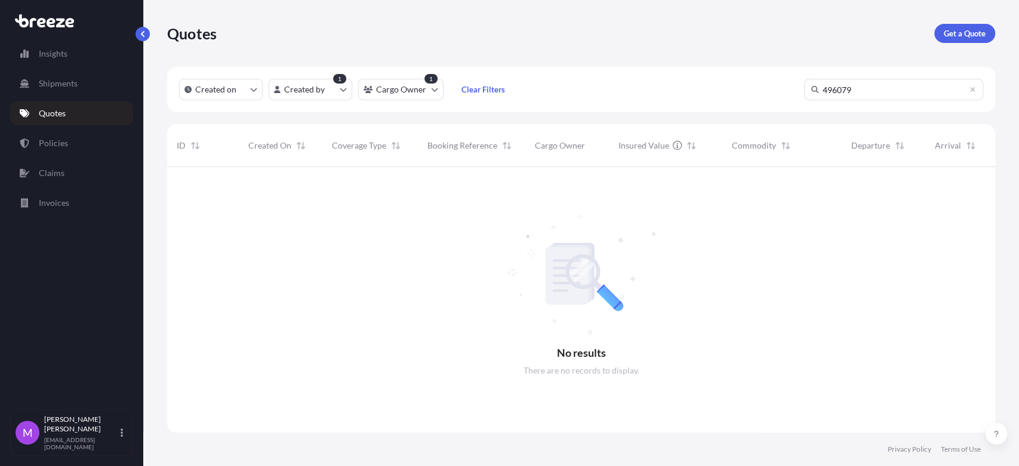
click at [391, 243] on div at bounding box center [671, 300] width 1008 height 266
click at [878, 88] on input "496079" at bounding box center [893, 89] width 179 height 21
drag, startPoint x: 878, startPoint y: 88, endPoint x: 757, endPoint y: 85, distance: 121.7
click at [752, 81] on div "Created on Created by 1 Cargo Owner 1 Clear Filters 496079" at bounding box center [581, 89] width 828 height 45
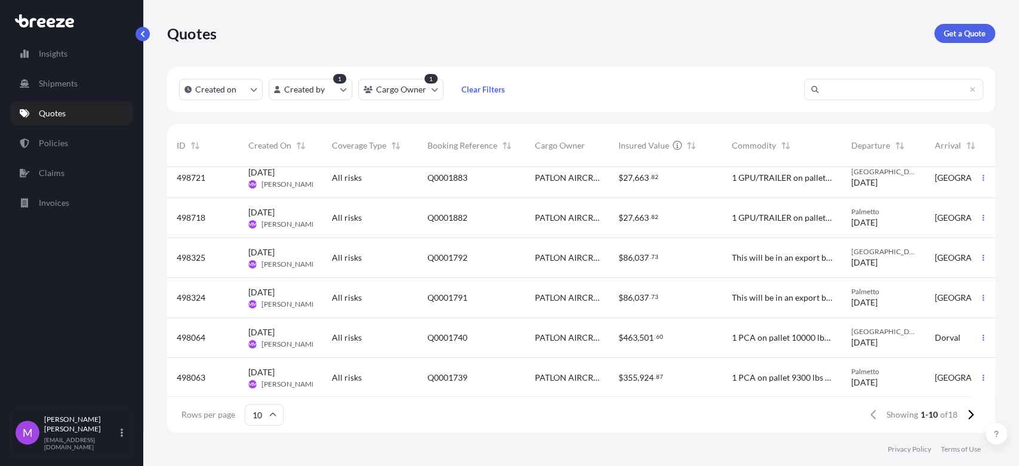
scroll to position [181, 0]
click at [971, 416] on icon at bounding box center [970, 415] width 5 height 10
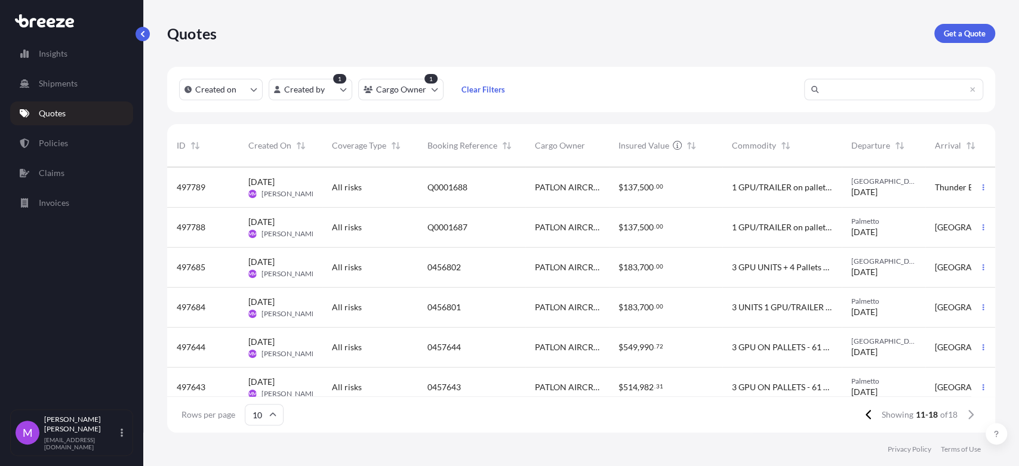
scroll to position [100, 0]
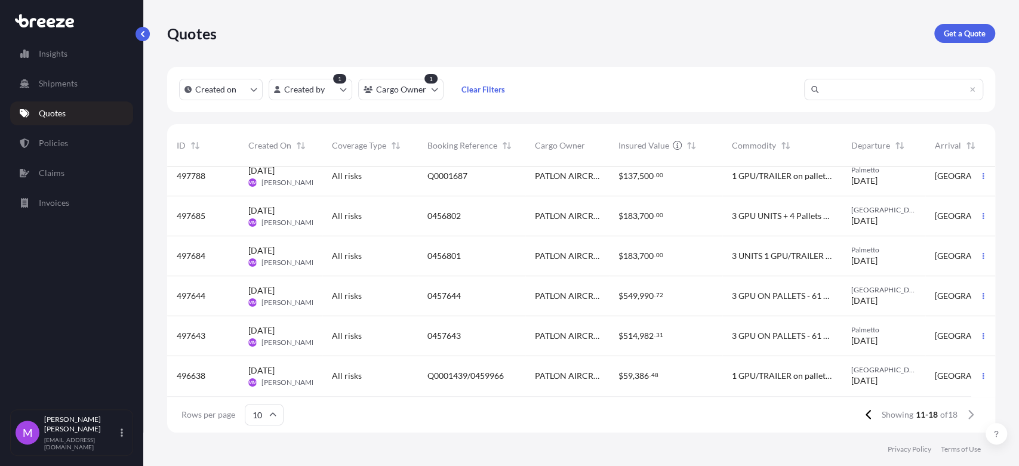
click at [698, 299] on div "$ 549 , 990 . 72" at bounding box center [665, 296] width 113 height 40
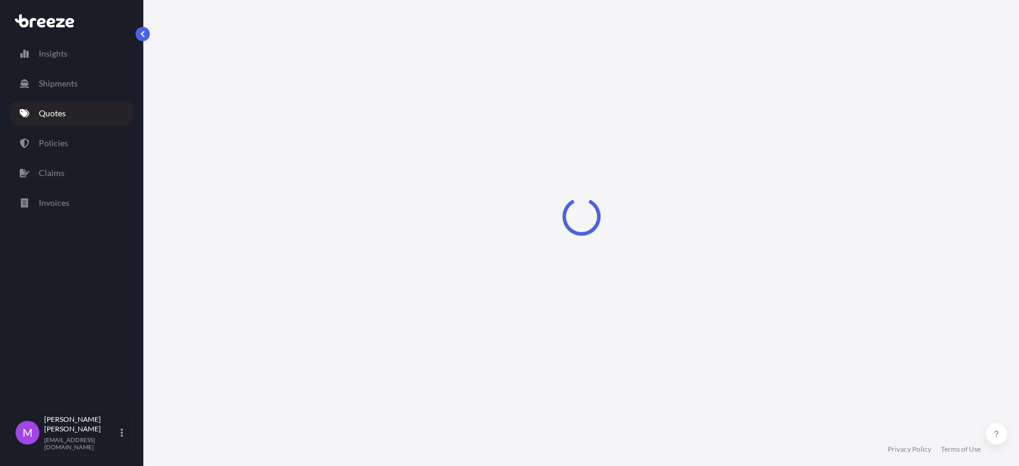
select select "Road"
select select "1"
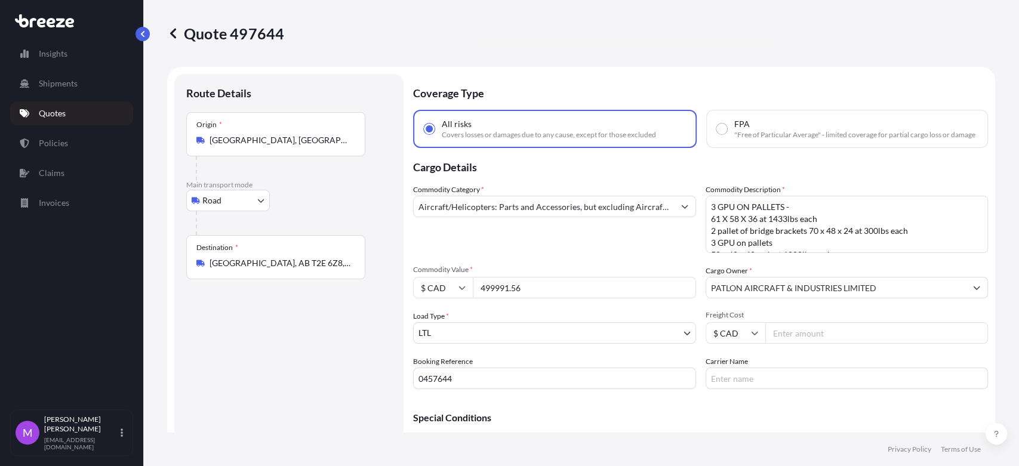
click at [45, 115] on p "Quotes" at bounding box center [52, 113] width 27 height 12
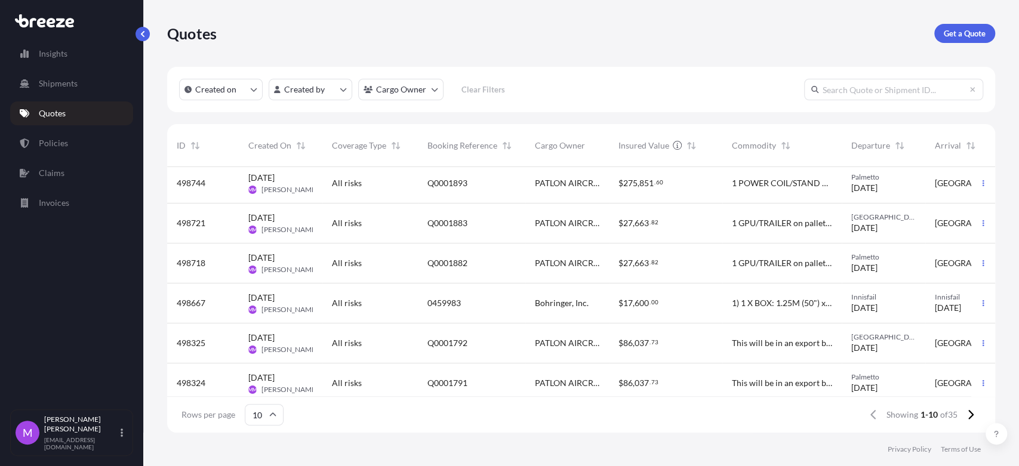
scroll to position [132, 0]
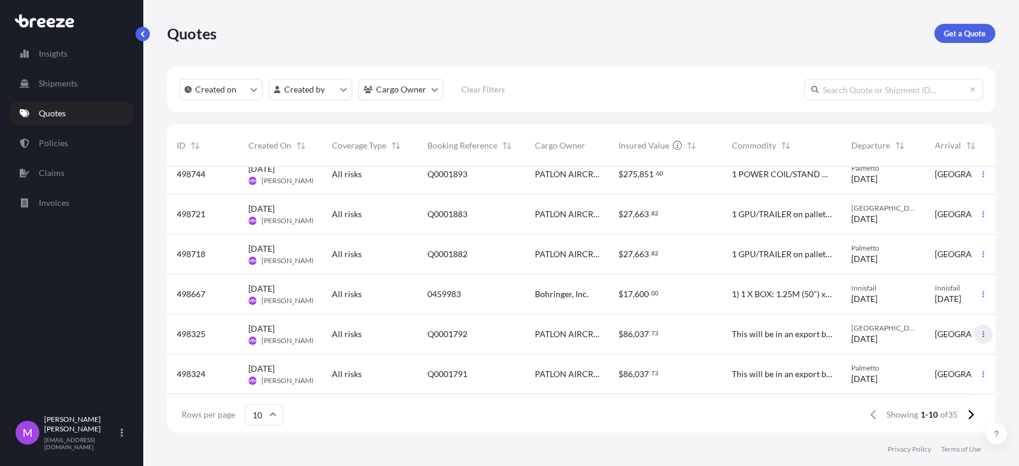
click at [977, 338] on button "button" at bounding box center [982, 334] width 19 height 19
click at [933, 350] on link "Duplicate quote" at bounding box center [920, 357] width 91 height 19
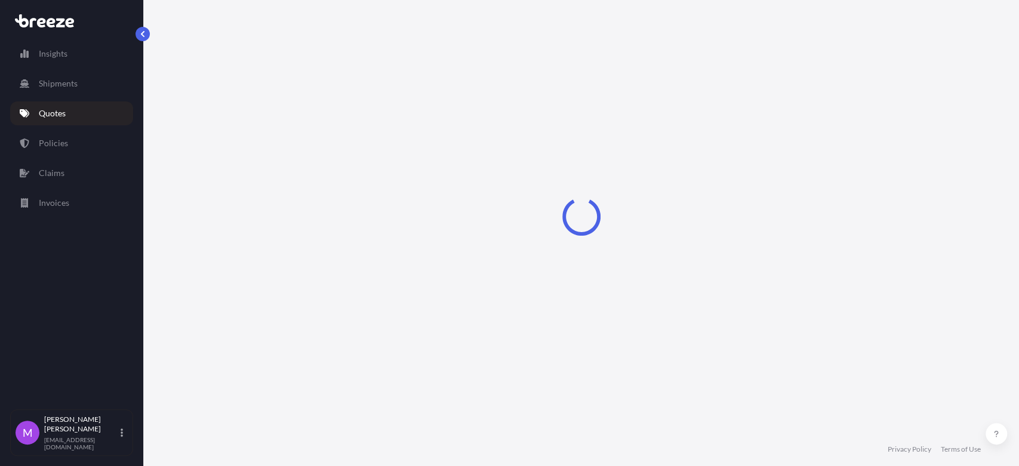
scroll to position [19, 0]
select select "Road"
select select "1"
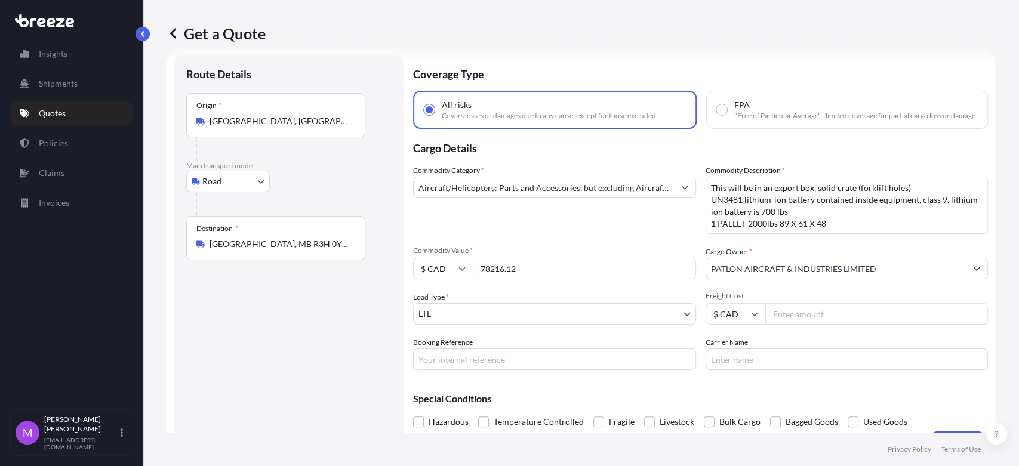
click at [217, 238] on input "[GEOGRAPHIC_DATA], MB R3H 0Y8, [GEOGRAPHIC_DATA]" at bounding box center [279, 244] width 141 height 12
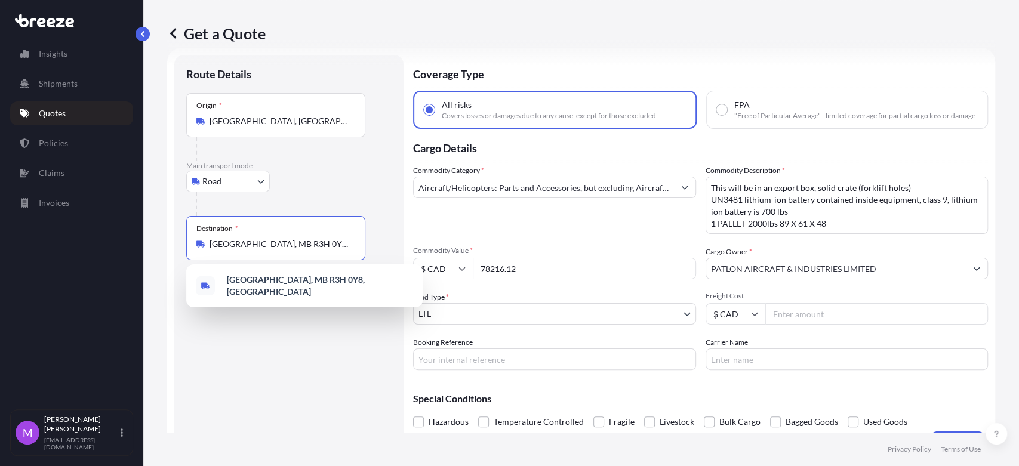
drag, startPoint x: 306, startPoint y: 238, endPoint x: 320, endPoint y: 245, distance: 15.2
click at [307, 239] on input "[GEOGRAPHIC_DATA], MB R3H 0Y8, [GEOGRAPHIC_DATA]" at bounding box center [279, 244] width 141 height 12
drag, startPoint x: 345, startPoint y: 249, endPoint x: 196, endPoint y: 242, distance: 149.3
click at [196, 242] on div "Destination * [GEOGRAPHIC_DATA], [GEOGRAPHIC_DATA] R3H 0Y8, [GEOGRAPHIC_DATA]" at bounding box center [275, 238] width 179 height 44
paste input "[GEOGRAPHIC_DATA], [GEOGRAPHIC_DATA]"
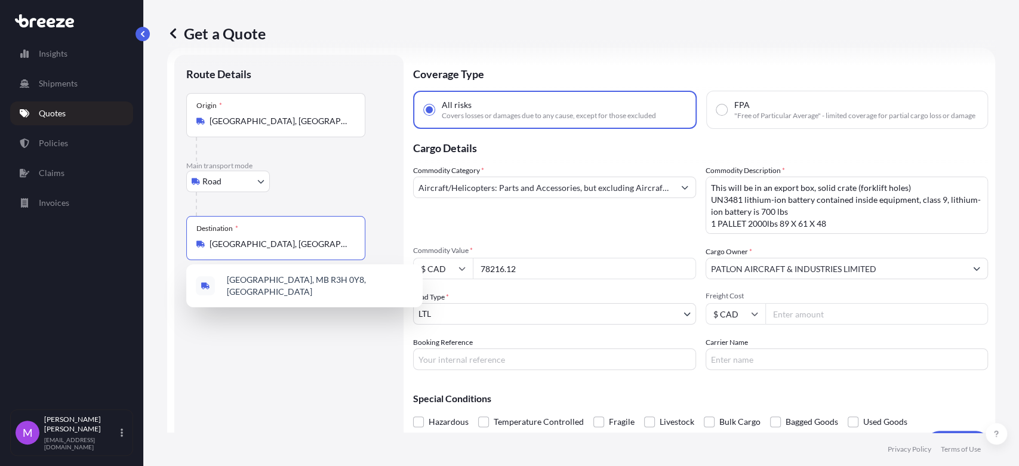
type input "[GEOGRAPHIC_DATA], MB R3H 0Y8, [GEOGRAPHIC_DATA]"
click at [277, 335] on div "Route Details Place of loading Road Road Rail Origin * [GEOGRAPHIC_DATA], [GEOG…" at bounding box center [288, 255] width 205 height 376
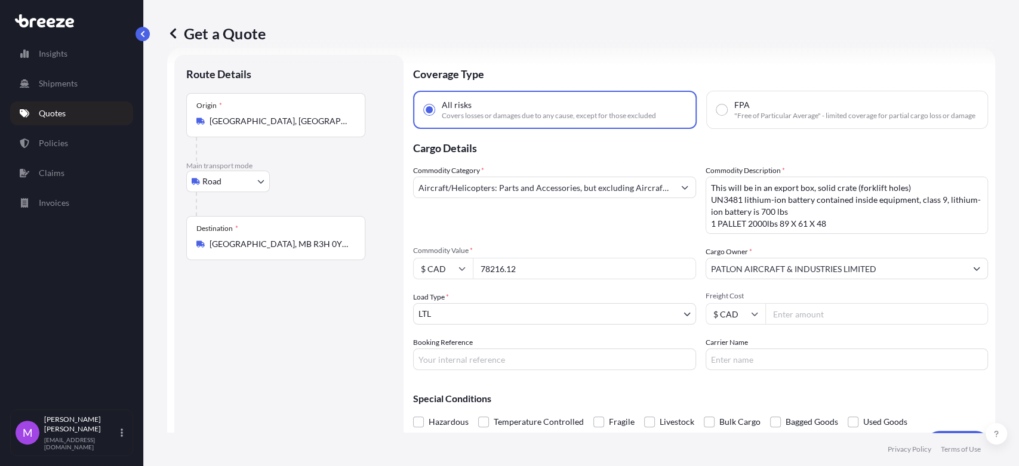
drag, startPoint x: 538, startPoint y: 273, endPoint x: 480, endPoint y: 272, distance: 57.9
click at [480, 272] on input "78216.12" at bounding box center [584, 268] width 223 height 21
paste input "61409.76"
type input "61409.76"
click at [797, 224] on textarea "This will be in an export box, solid crate (forklift holes) UN3481 lithium-ion …" at bounding box center [846, 205] width 283 height 57
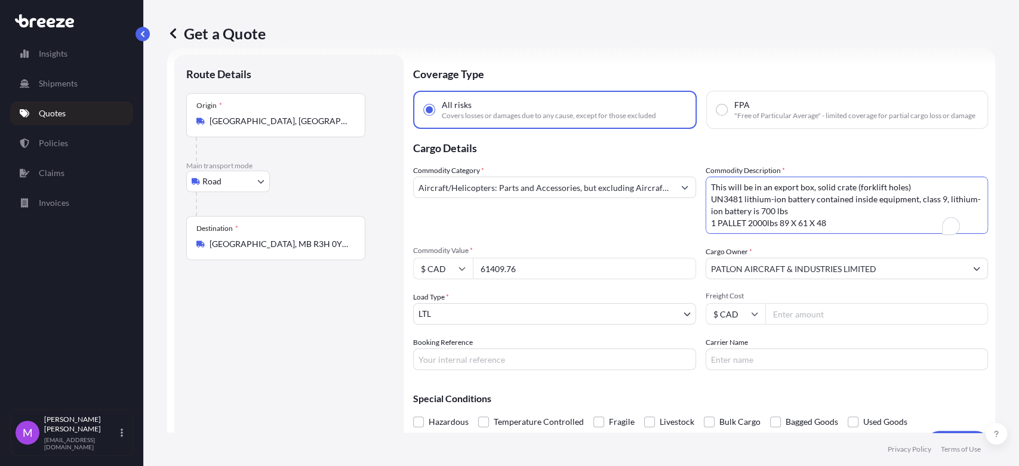
scroll to position [0, 0]
drag, startPoint x: 840, startPoint y: 226, endPoint x: 713, endPoint y: 184, distance: 134.0
click at [713, 184] on div "Commodity Description * This will be in an export box, solid crate (forklift ho…" at bounding box center [846, 199] width 283 height 69
click at [807, 207] on textarea "This will be in an export box, solid crate (forklift holes) UN3481 lithium-ion …" at bounding box center [846, 205] width 283 height 57
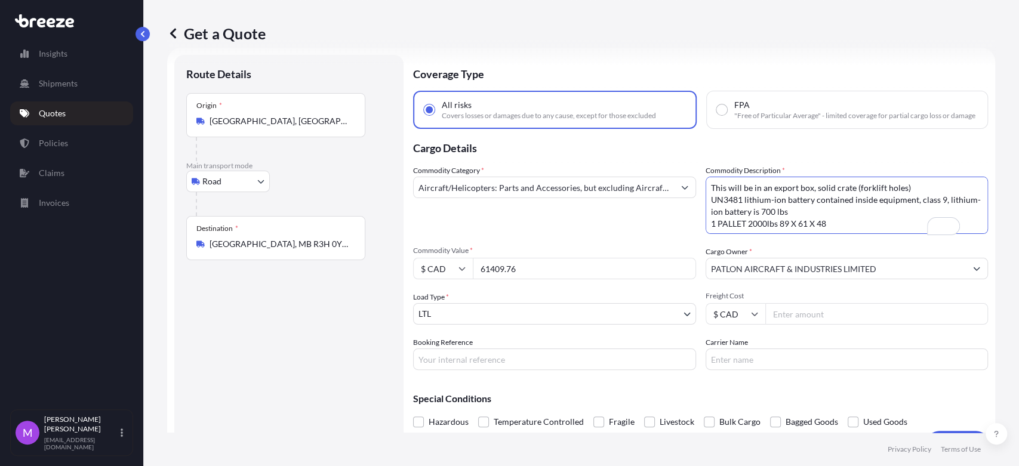
click at [761, 225] on textarea "This will be in an export box, solid crate (forklift holes) UN3481 lithium-ion …" at bounding box center [846, 205] width 283 height 57
paste textarea "2 pallets, no stacking on top at 555lbs each at 48 x 40 x 35 each"
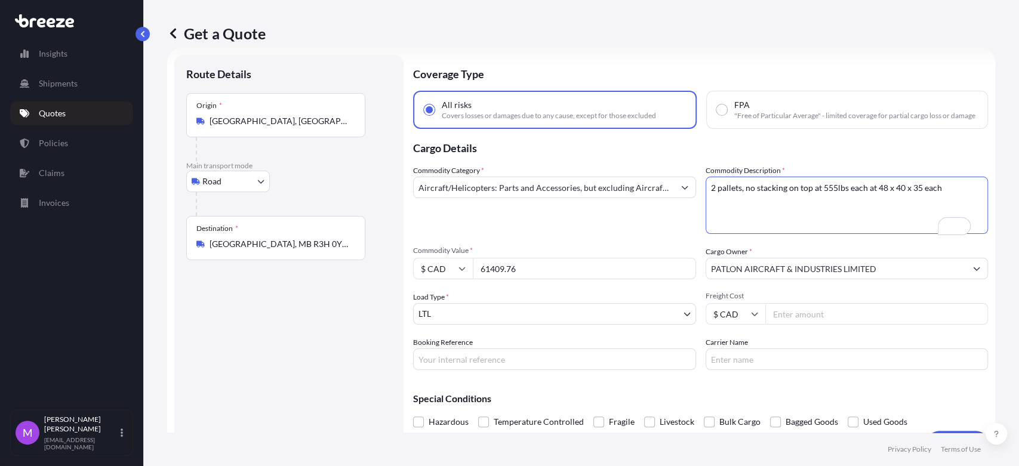
click at [805, 214] on textarea "This will be in an export box, solid crate (forklift holes) UN3481 lithium-ion …" at bounding box center [846, 205] width 283 height 57
click at [944, 198] on textarea "This will be in an export box, solid crate (forklift holes) UN3481 lithium-ion …" at bounding box center [846, 205] width 283 height 57
paste textarea "Weight: 750pds DIMS: 50 x 41 x 52"
click at [705, 228] on textarea "This will be in an export box, solid crate (forklift holes) UN3481 lithium-ion …" at bounding box center [846, 205] width 283 height 57
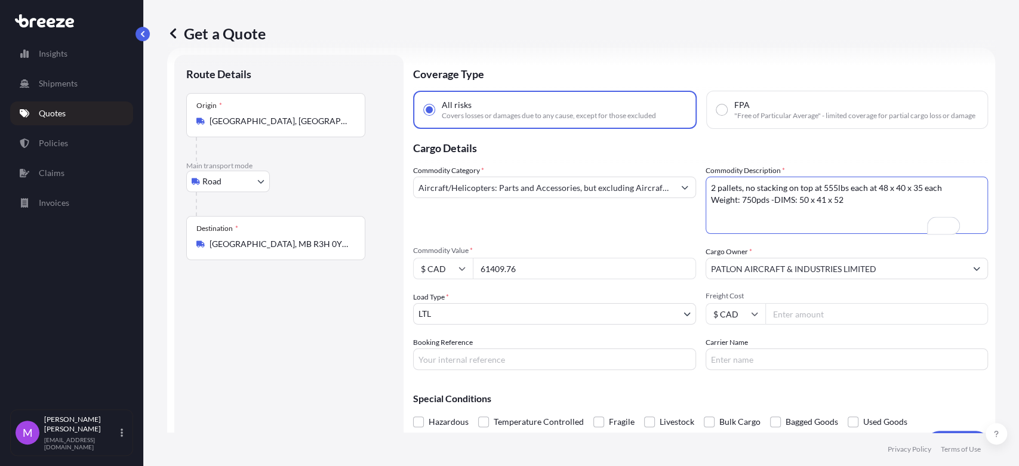
click at [705, 203] on textarea "This will be in an export box, solid crate (forklift holes) UN3481 lithium-ion …" at bounding box center [846, 205] width 283 height 57
type textarea "2 pallets, no stacking on top at 555lbs each at 48 x 40 x 35 each 1 pallet- Wei…"
click at [280, 230] on div "Destination * [GEOGRAPHIC_DATA], [GEOGRAPHIC_DATA] R3H 0Y8, [GEOGRAPHIC_DATA]" at bounding box center [275, 238] width 179 height 44
click at [280, 238] on input "[GEOGRAPHIC_DATA], MB R3H 0Y8, [GEOGRAPHIC_DATA]" at bounding box center [279, 244] width 141 height 12
drag, startPoint x: 290, startPoint y: 254, endPoint x: 309, endPoint y: 255, distance: 19.1
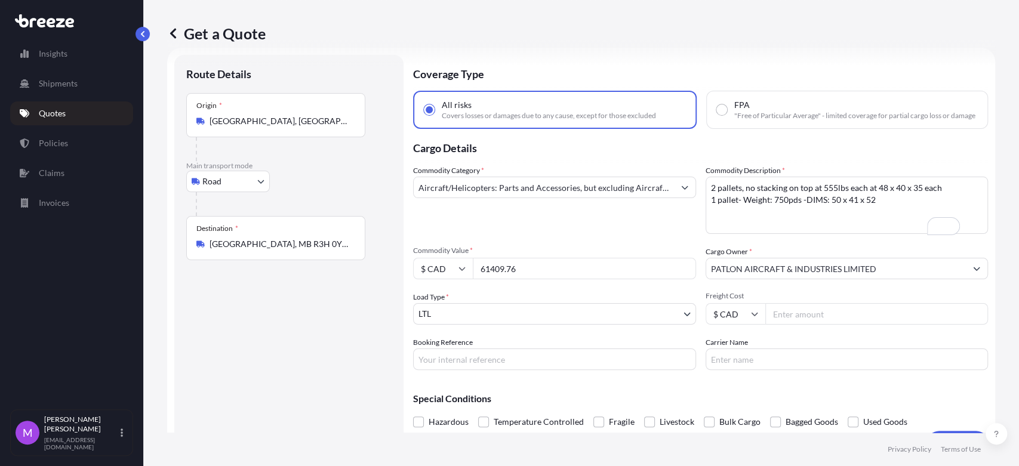
click at [301, 255] on div "Destination * [GEOGRAPHIC_DATA], [GEOGRAPHIC_DATA] R3H 0Y8, [GEOGRAPHIC_DATA]" at bounding box center [275, 238] width 179 height 44
click at [301, 250] on input "[GEOGRAPHIC_DATA], MB R3H 0Y8, [GEOGRAPHIC_DATA]" at bounding box center [279, 244] width 141 height 12
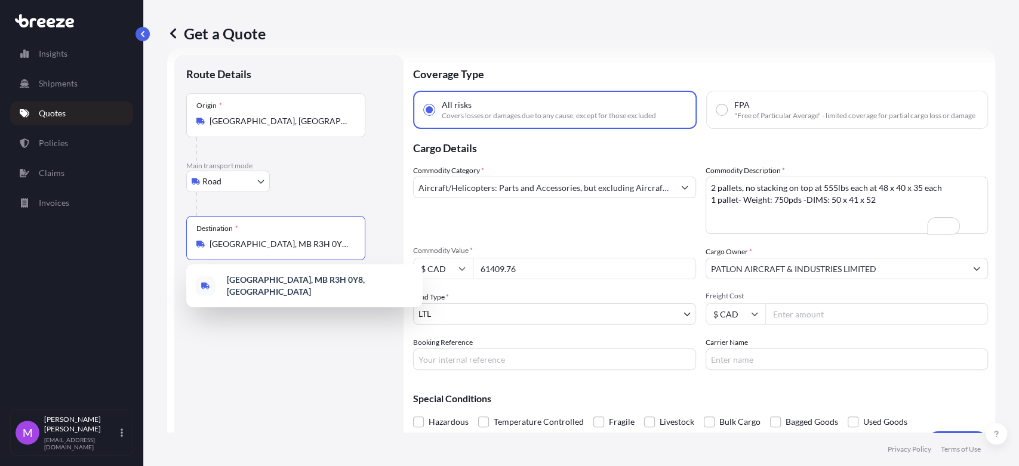
drag, startPoint x: 338, startPoint y: 244, endPoint x: 162, endPoint y: 242, distance: 176.6
click at [162, 242] on div "Get a Quote Route Details Place of loading Road Road Rail Origin * [GEOGRAPHIC_…" at bounding box center [580, 216] width 875 height 433
paste input "[GEOGRAPHIC_DATA], [GEOGRAPHIC_DATA]"
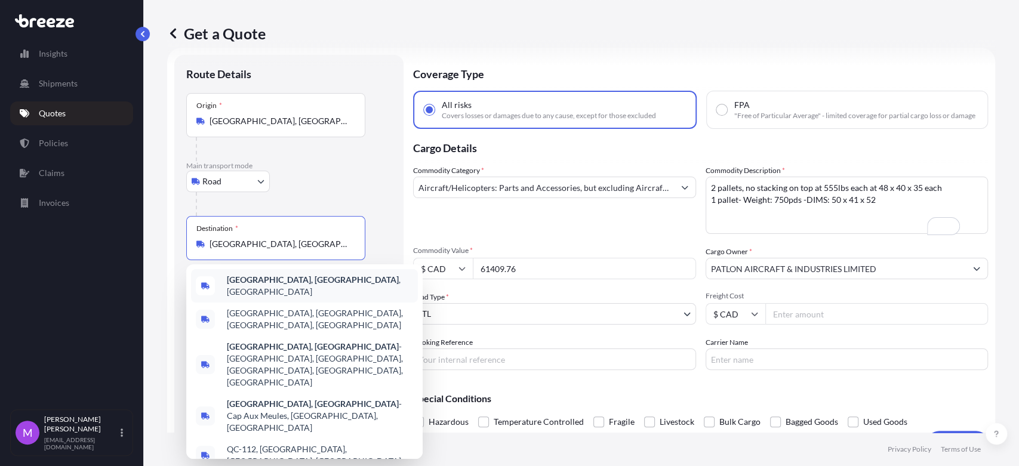
click at [270, 284] on b "[GEOGRAPHIC_DATA], [GEOGRAPHIC_DATA]" at bounding box center [313, 279] width 172 height 10
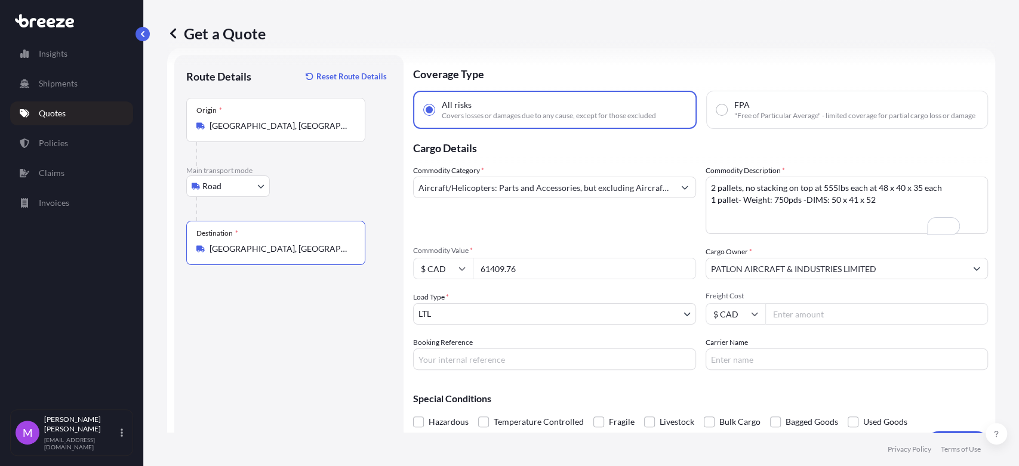
type input "[GEOGRAPHIC_DATA], [GEOGRAPHIC_DATA], [GEOGRAPHIC_DATA]"
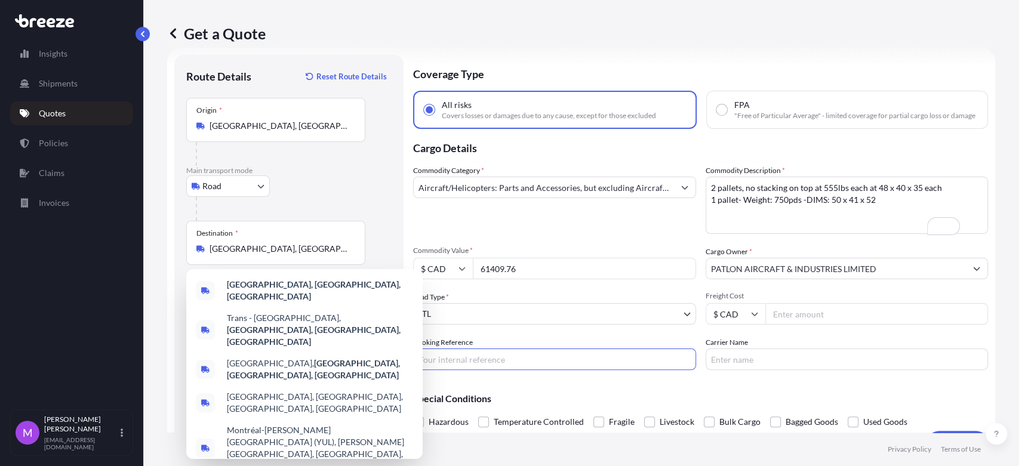
drag, startPoint x: 501, startPoint y: 368, endPoint x: 554, endPoint y: 366, distance: 53.1
click at [501, 368] on input "Booking Reference" at bounding box center [554, 358] width 283 height 21
paste input "0460152"
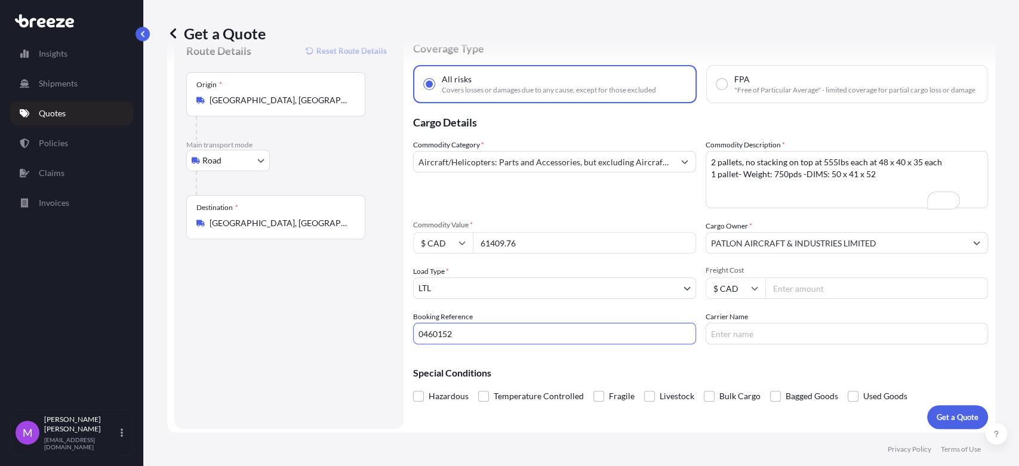
scroll to position [56, 0]
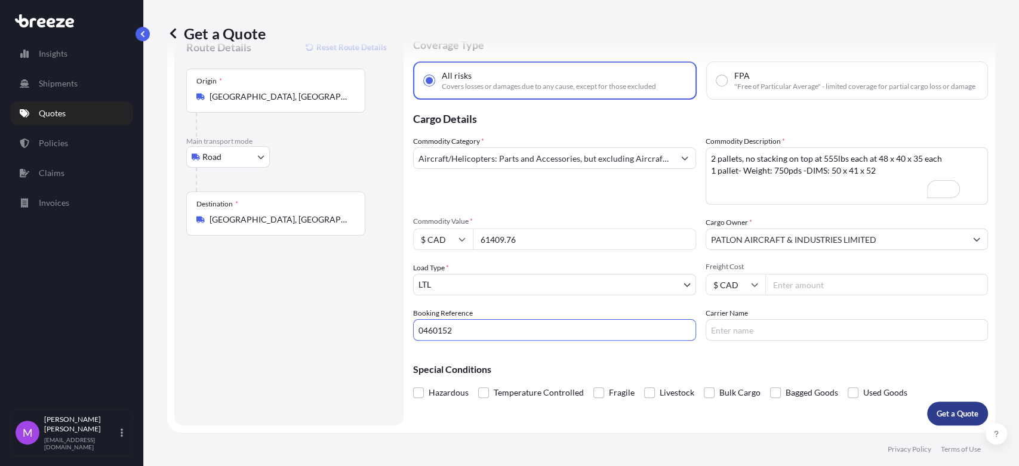
type input "0460152"
click at [959, 419] on p "Get a Quote" at bounding box center [957, 414] width 42 height 12
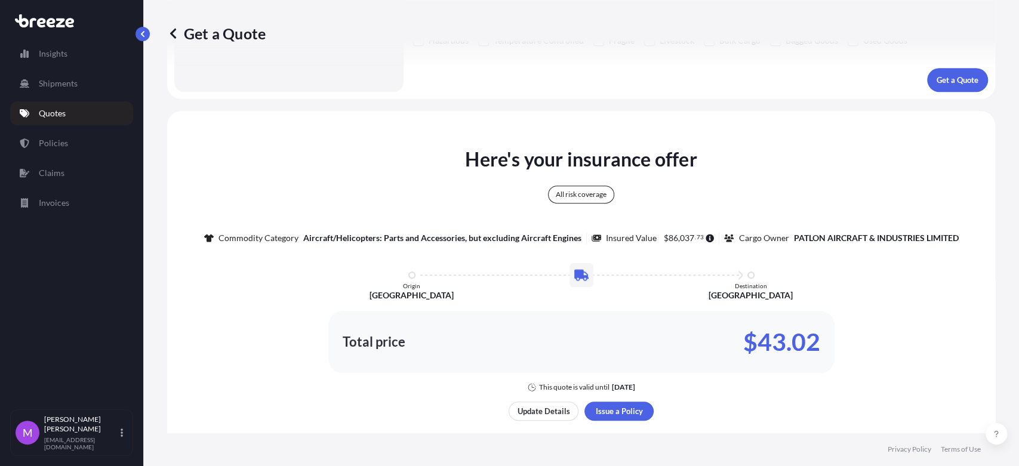
scroll to position [443, 0]
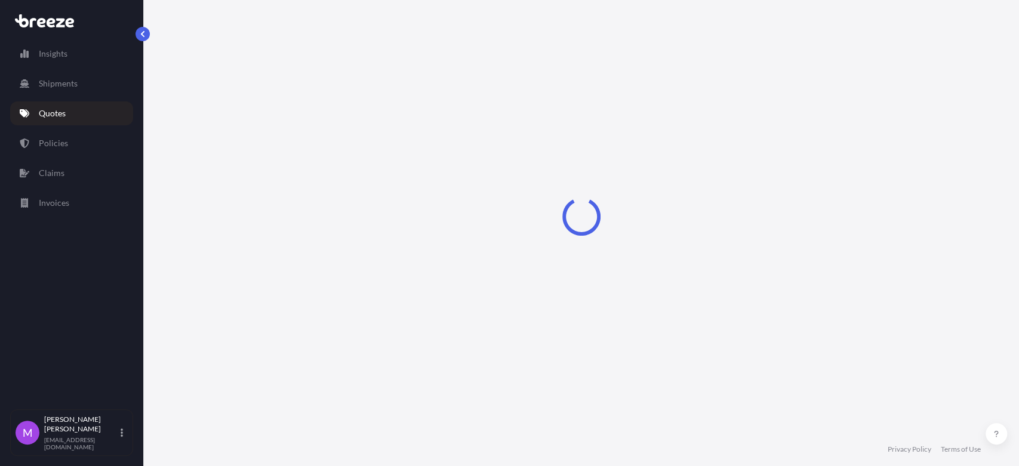
select select "Road"
select select "1"
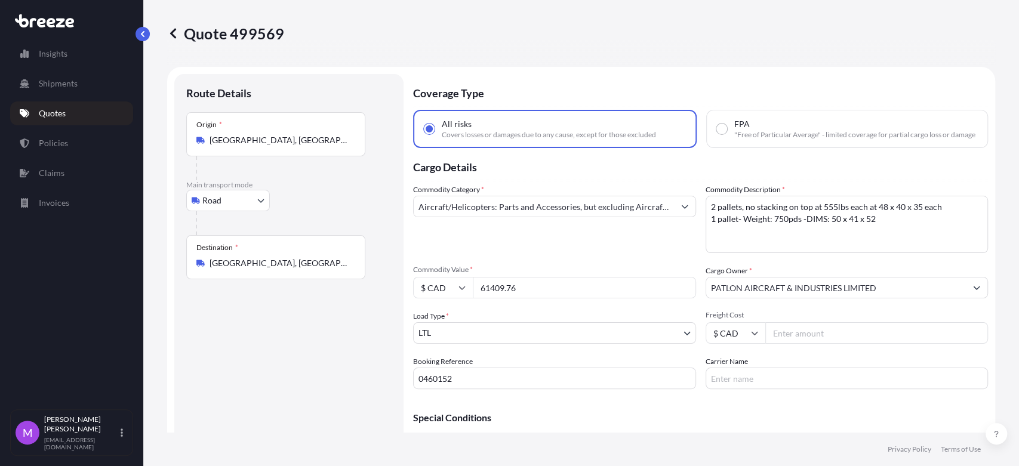
click at [516, 298] on input "61409.76" at bounding box center [584, 287] width 223 height 21
drag, startPoint x: 533, startPoint y: 302, endPoint x: 463, endPoint y: 299, distance: 69.9
click at [463, 298] on div "$ CAD 61409.76" at bounding box center [554, 287] width 283 height 21
paste input "4"
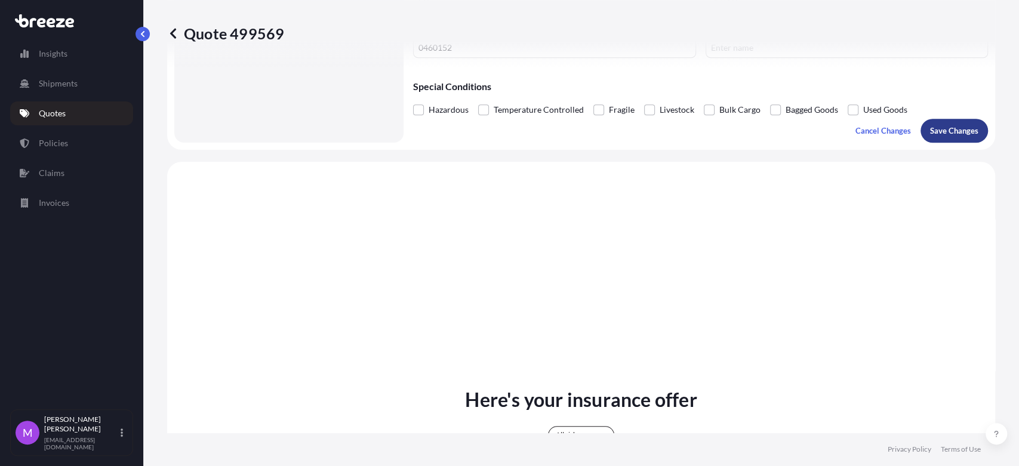
type input "64409.76"
click at [934, 137] on p "Save Changes" at bounding box center [954, 131] width 48 height 12
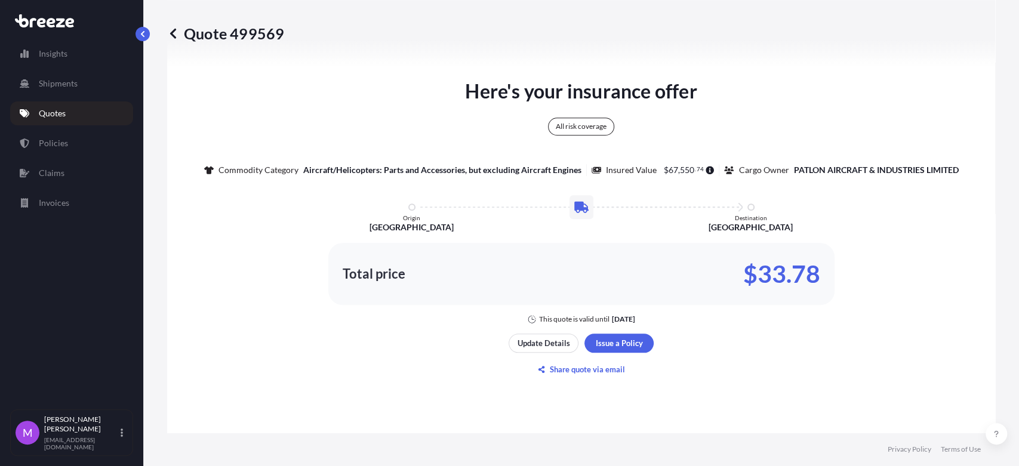
select select "Road"
select select "1"
